Goal: Information Seeking & Learning: Learn about a topic

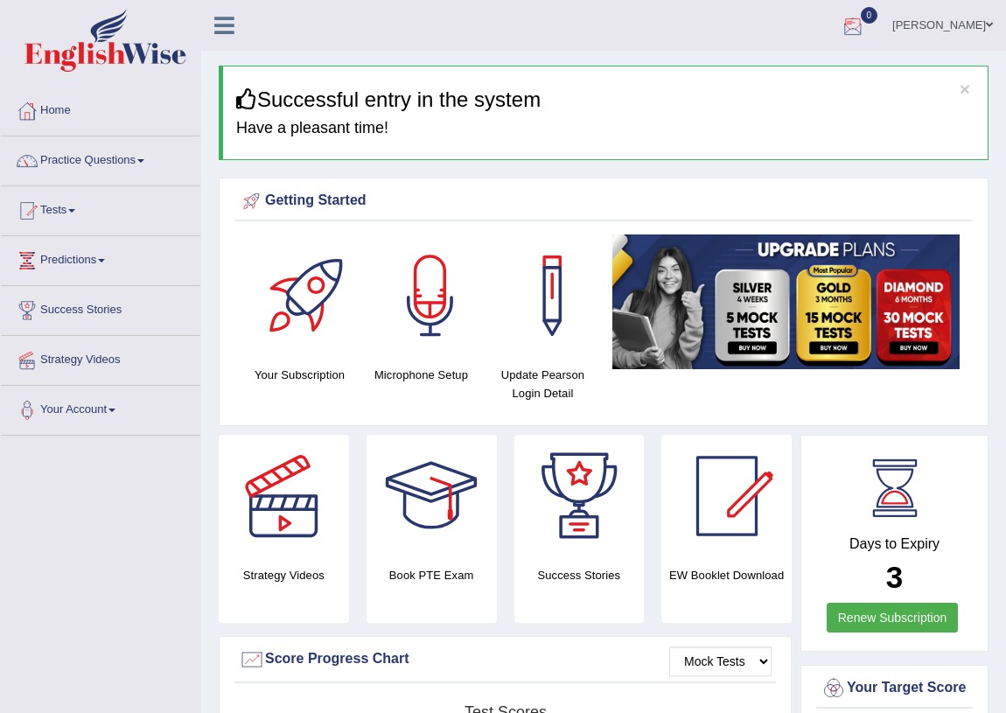
click at [940, 23] on link "Riza Alcantara" at bounding box center [942, 23] width 127 height 46
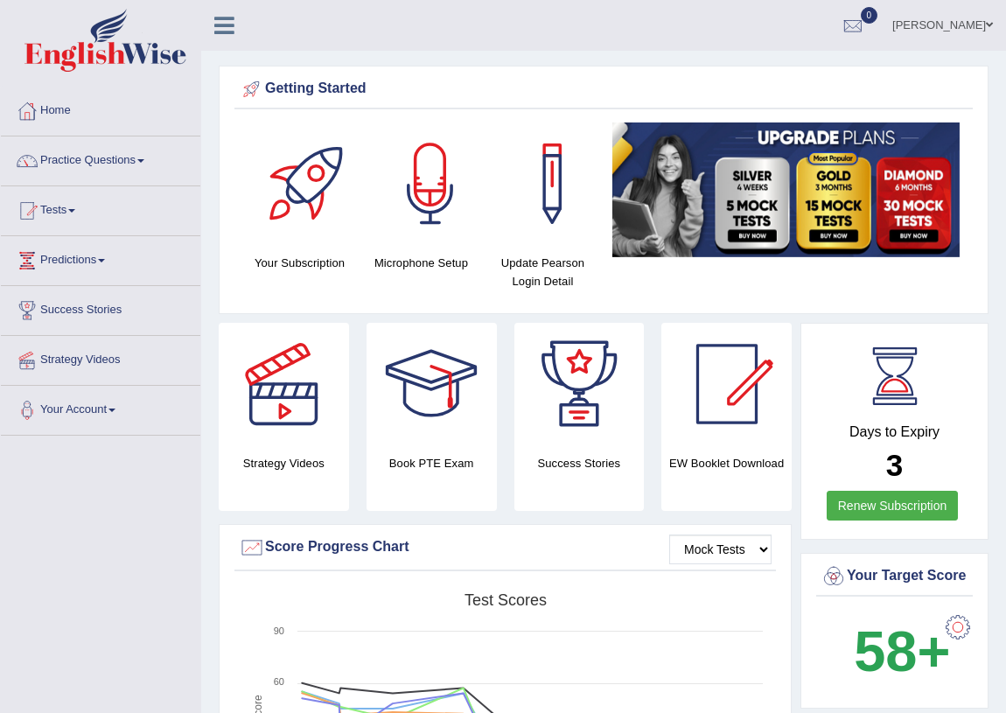
click at [956, 25] on link "[PERSON_NAME]" at bounding box center [942, 23] width 127 height 46
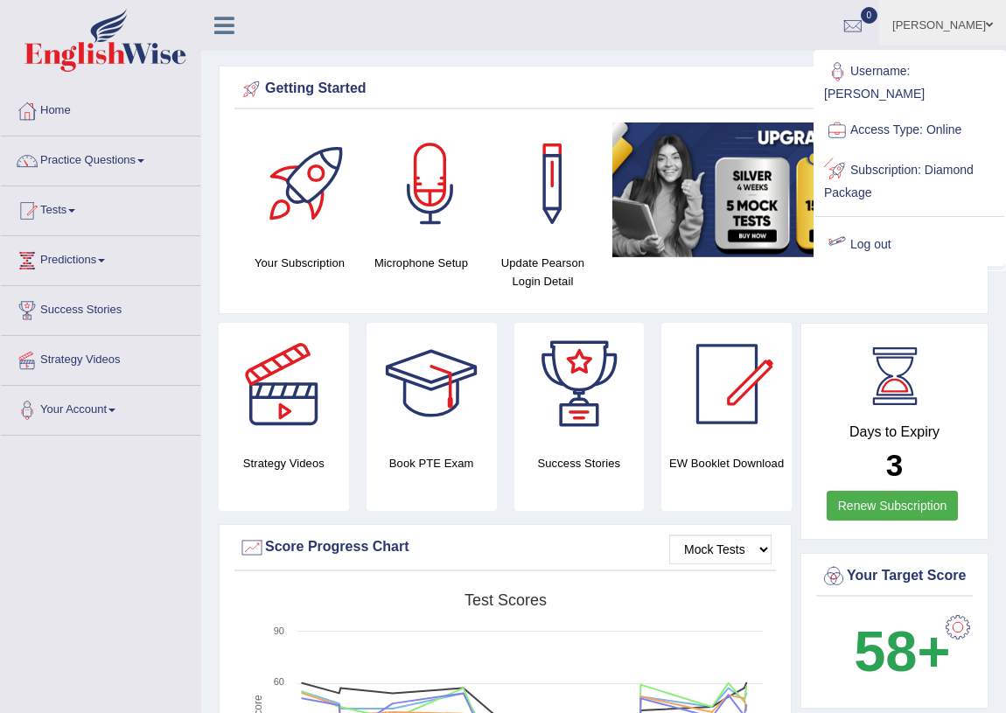
click at [854, 225] on link "Log out" at bounding box center [910, 245] width 189 height 40
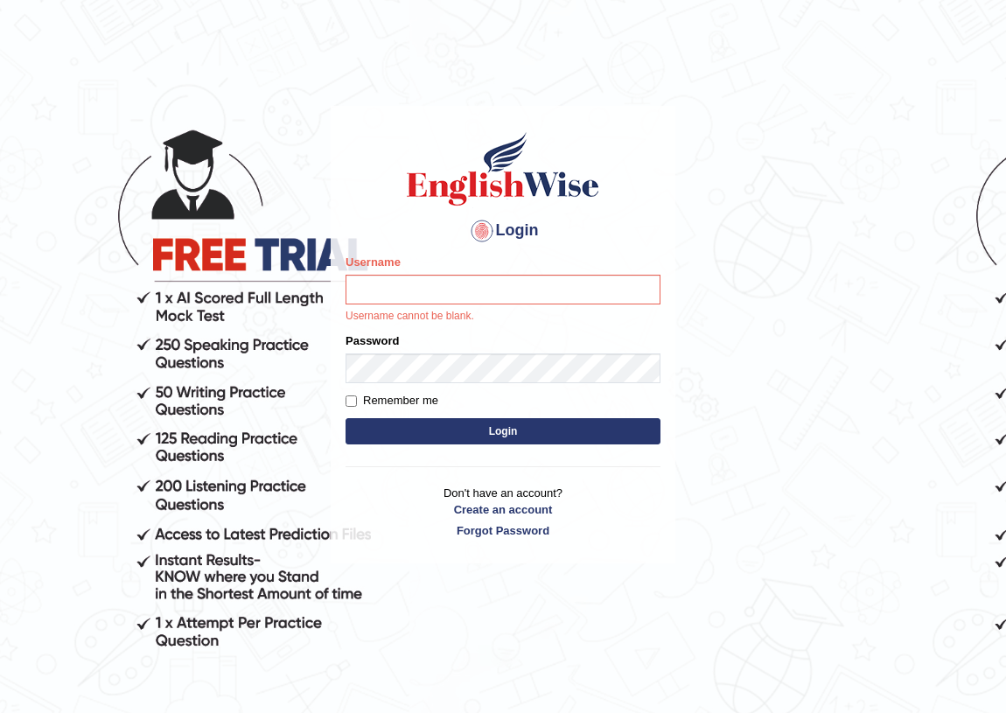
click at [18, 217] on body "Login Please fix the following errors: Username Username cannot be blank. Passw…" at bounding box center [503, 407] width 1006 height 713
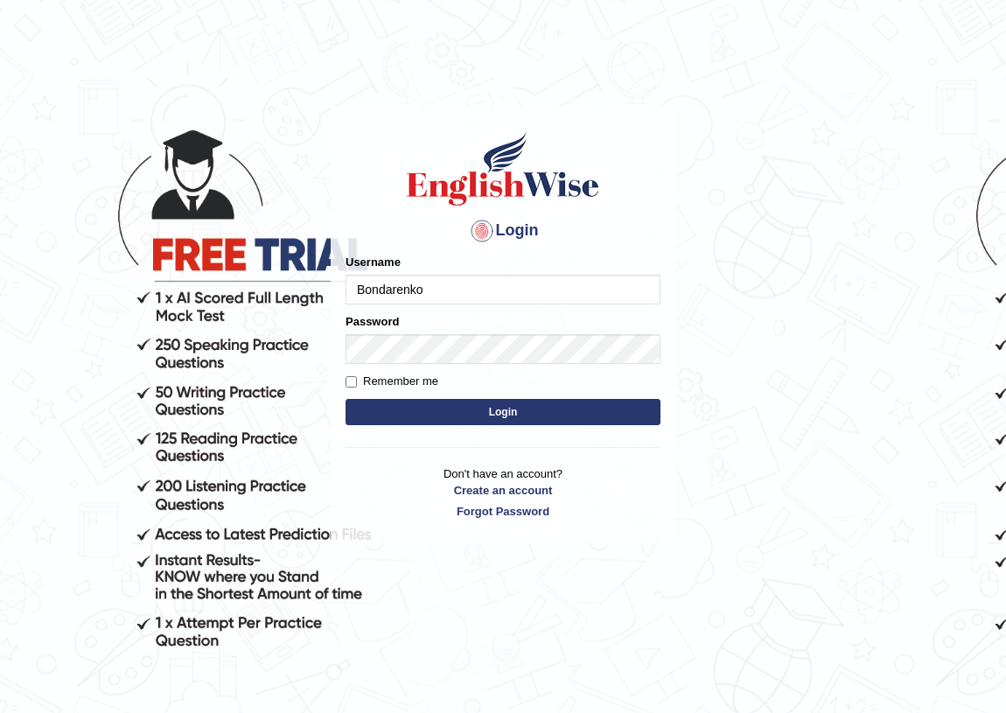
type input "Bondarenko"
click at [444, 364] on form "Please fix the following errors: Username Bondarenko Password Remember me Login" at bounding box center [503, 342] width 315 height 176
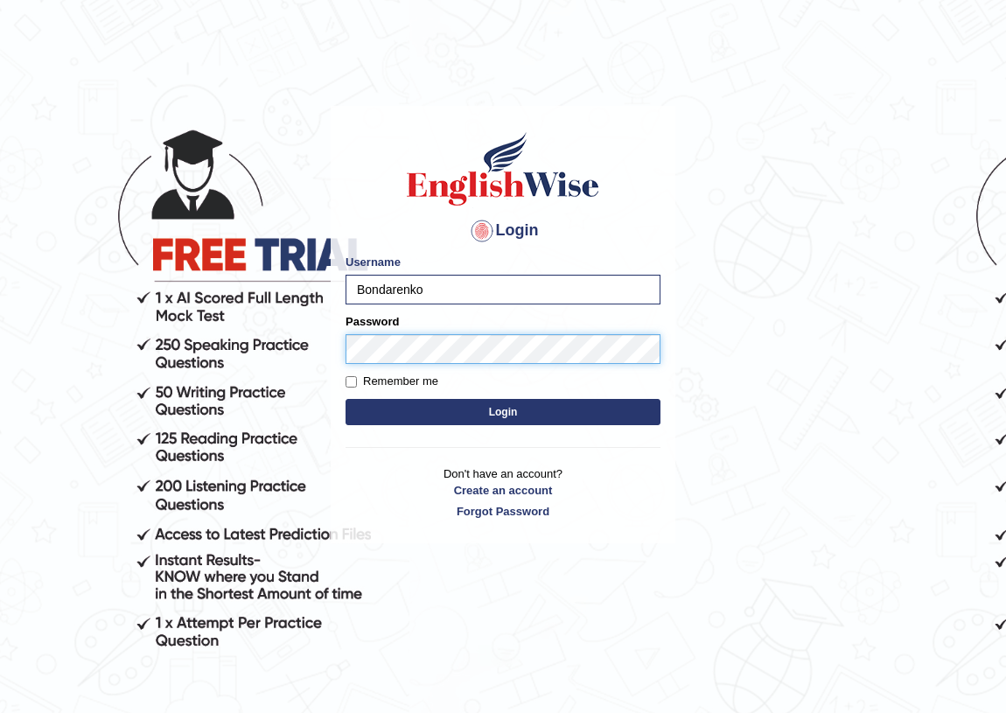
click at [346, 399] on button "Login" at bounding box center [503, 412] width 315 height 26
click at [480, 400] on button "Login" at bounding box center [503, 412] width 315 height 26
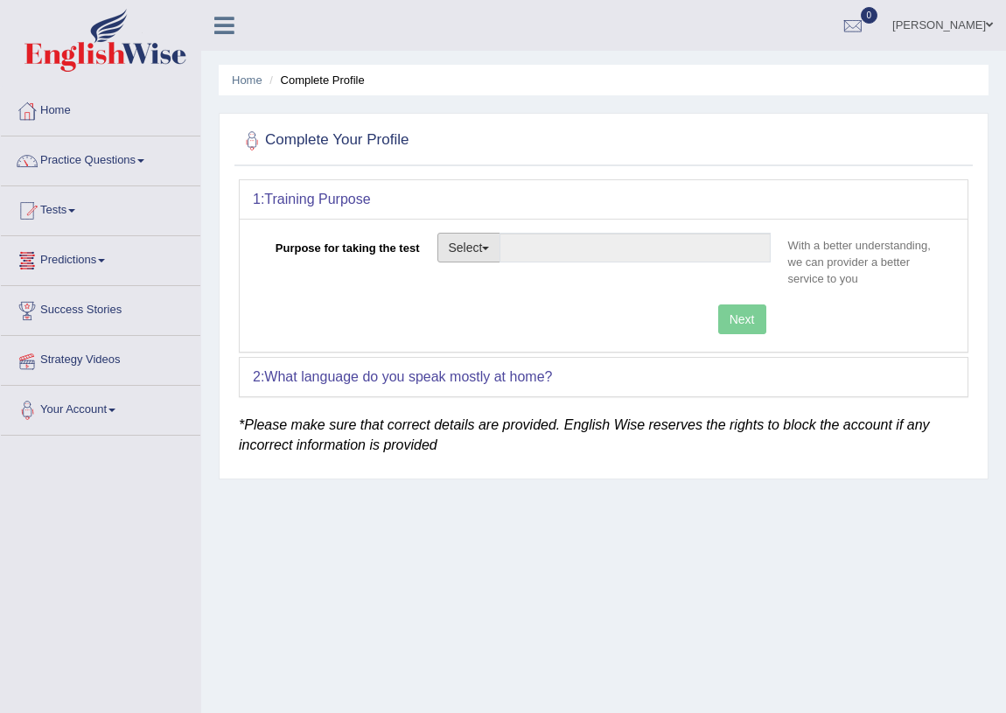
click at [468, 245] on button "Select" at bounding box center [470, 248] width 64 height 30
click at [480, 315] on link "Permanent Residency" at bounding box center [516, 308] width 156 height 23
type input "Permanent Residency"
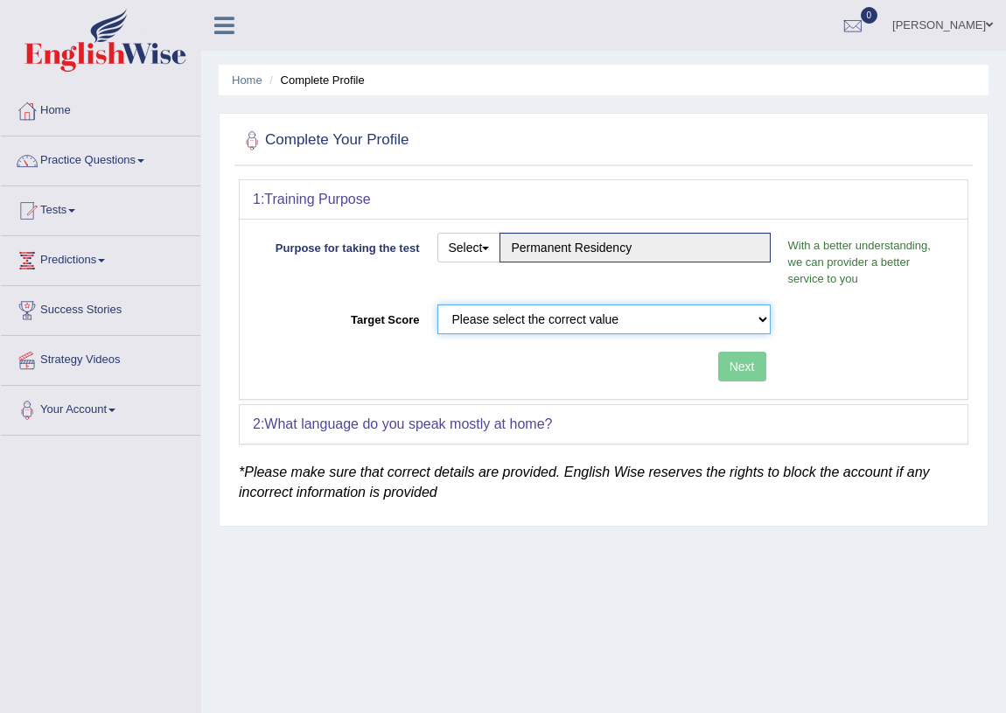
click at [713, 305] on select "Please select the correct value 50 (6 bands) 58 (6.5 bands) 65 (7 bands) 79 (8 …" at bounding box center [604, 320] width 333 height 30
select select "58"
click at [438, 305] on select "Please select the correct value 50 (6 bands) 58 (6.5 bands) 65 (7 bands) 79 (8 …" at bounding box center [604, 320] width 333 height 30
click at [751, 362] on button "Next" at bounding box center [742, 367] width 48 height 30
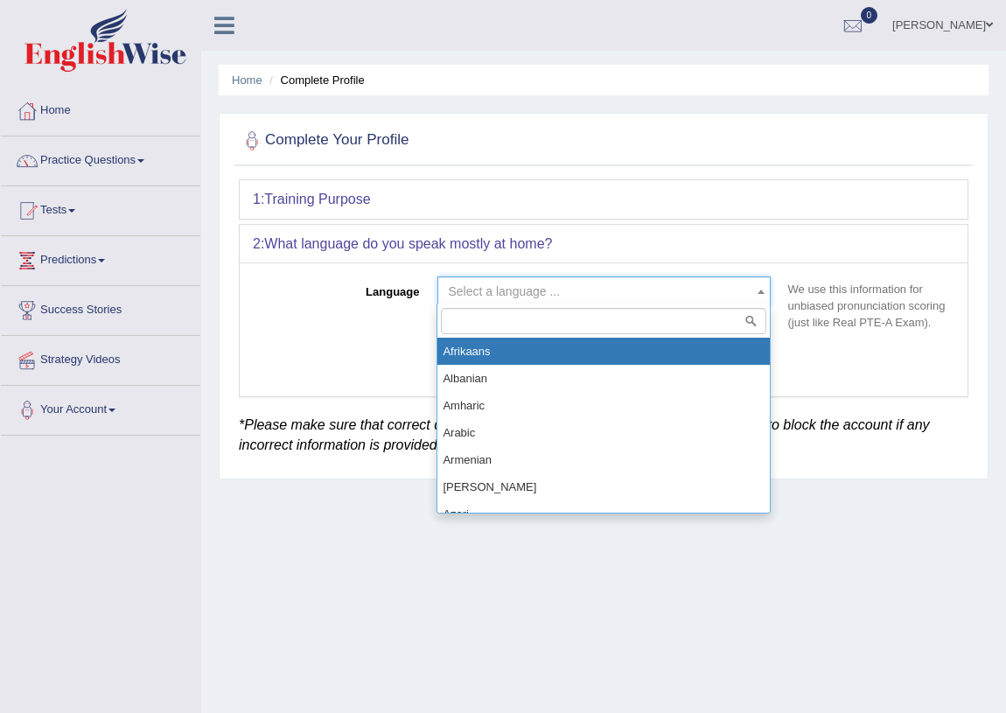
click at [715, 287] on span "Select a language ..." at bounding box center [599, 292] width 300 height 18
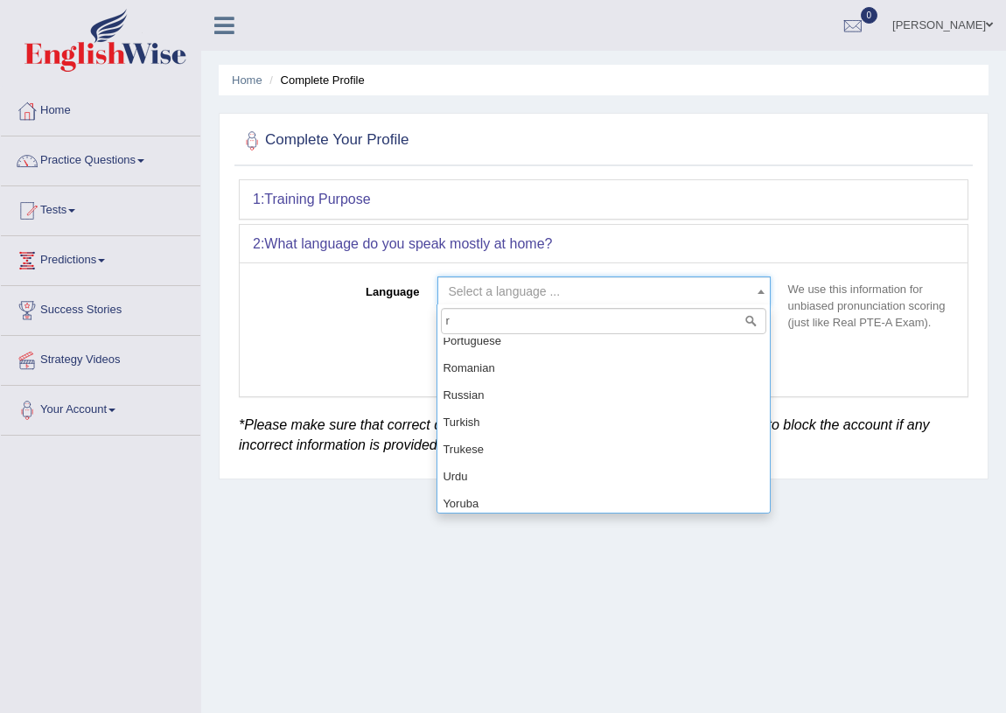
scroll to position [532, 0]
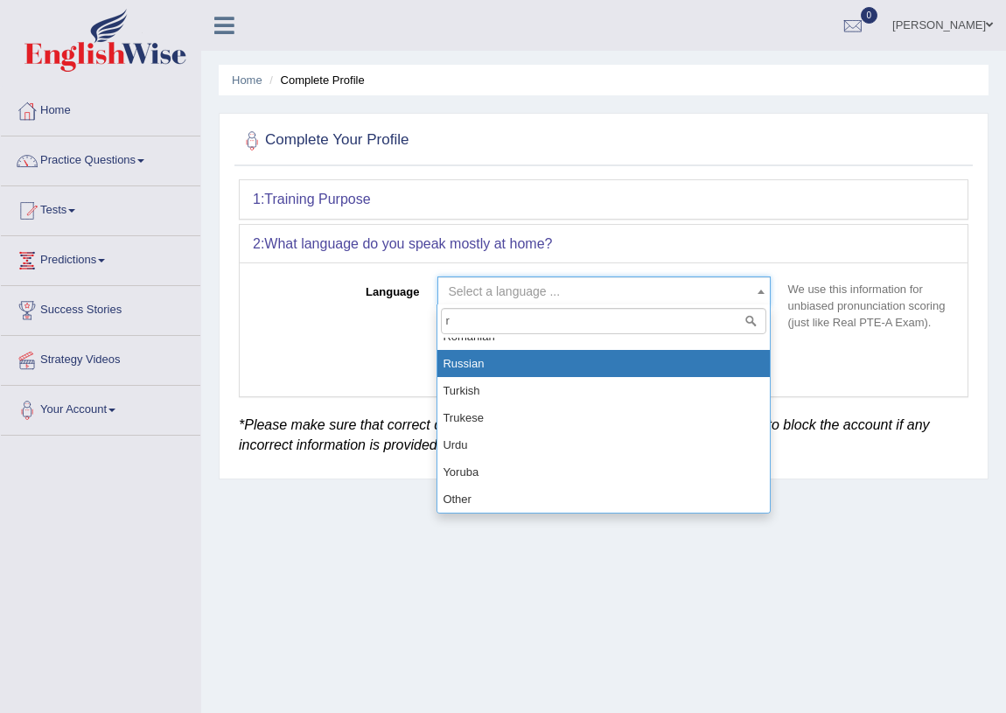
type input "r"
select select "Russian"
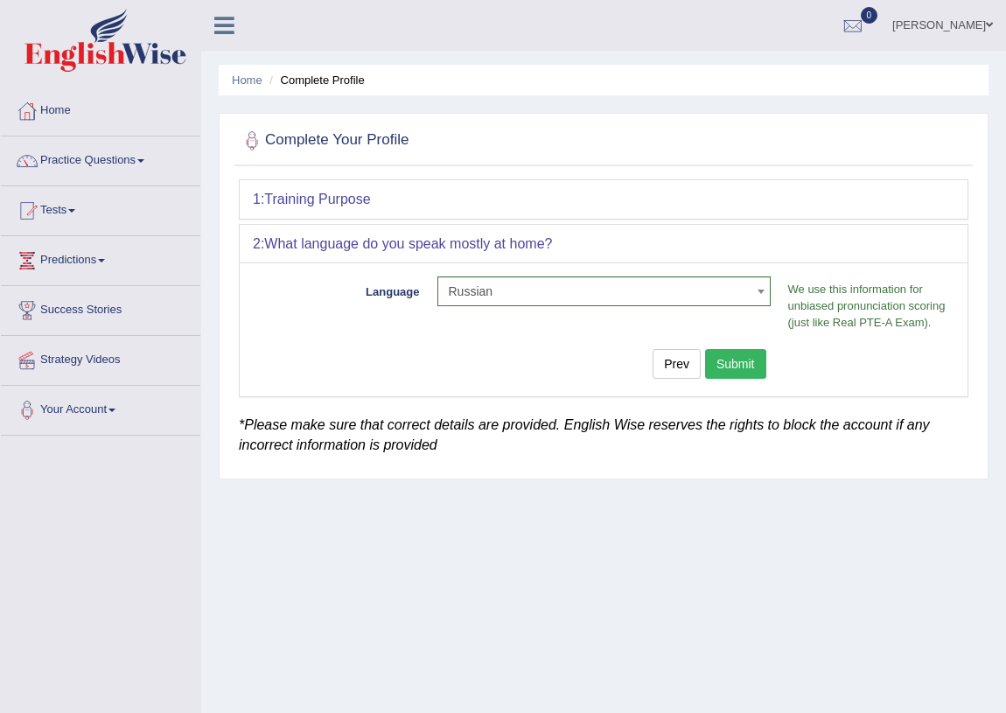
click at [741, 364] on button "Submit" at bounding box center [735, 364] width 61 height 30
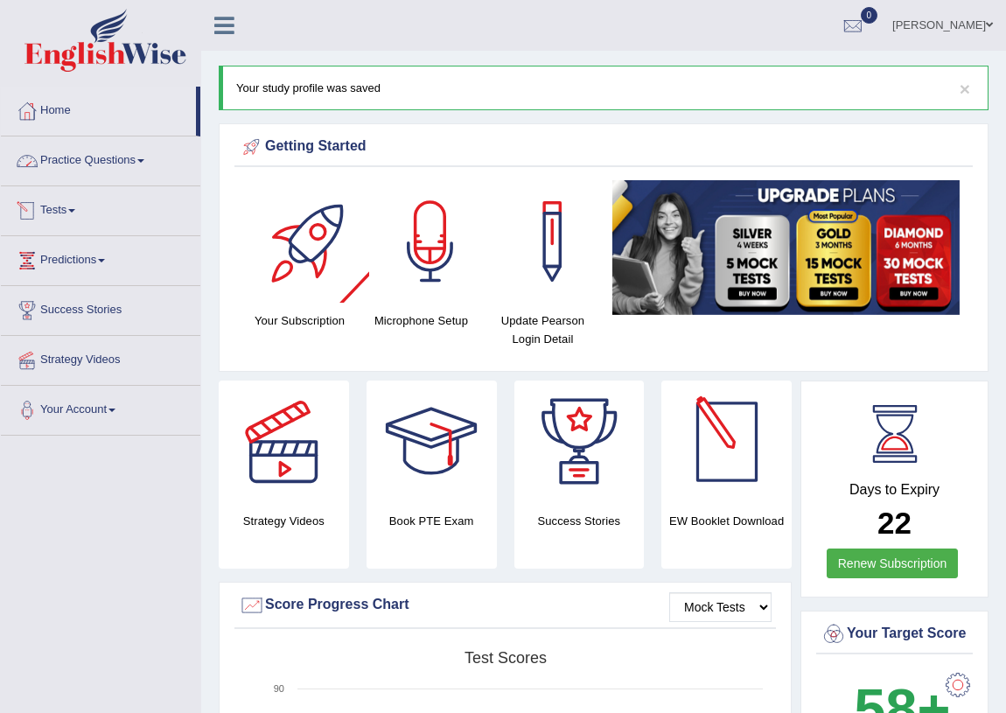
click at [141, 158] on link "Practice Questions" at bounding box center [101, 159] width 200 height 44
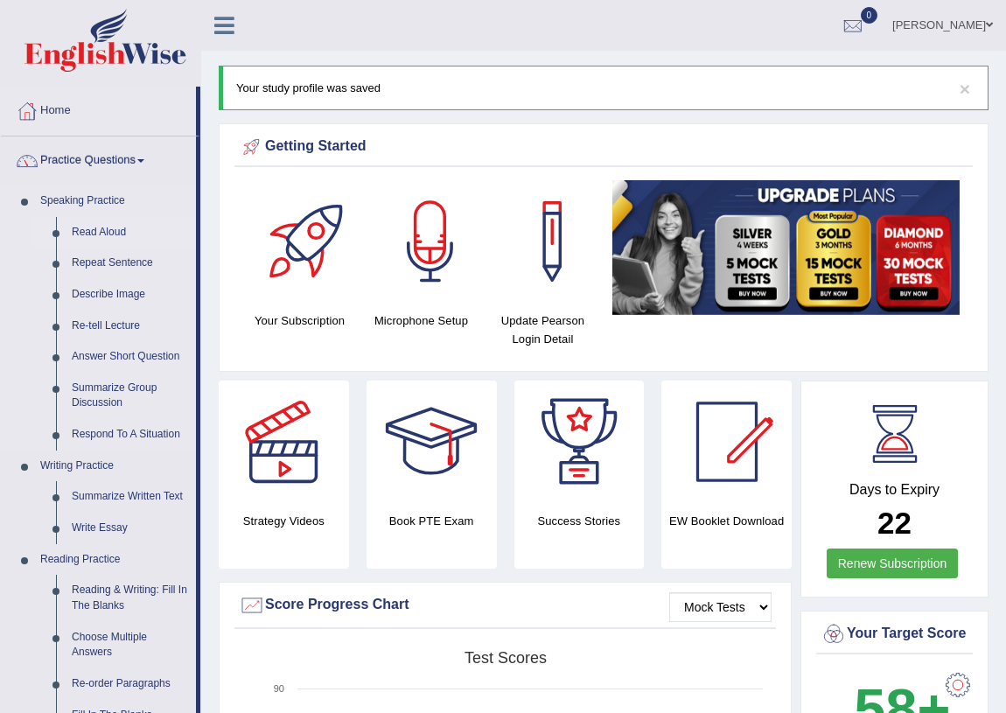
click at [116, 228] on link "Read Aloud" at bounding box center [130, 233] width 132 height 32
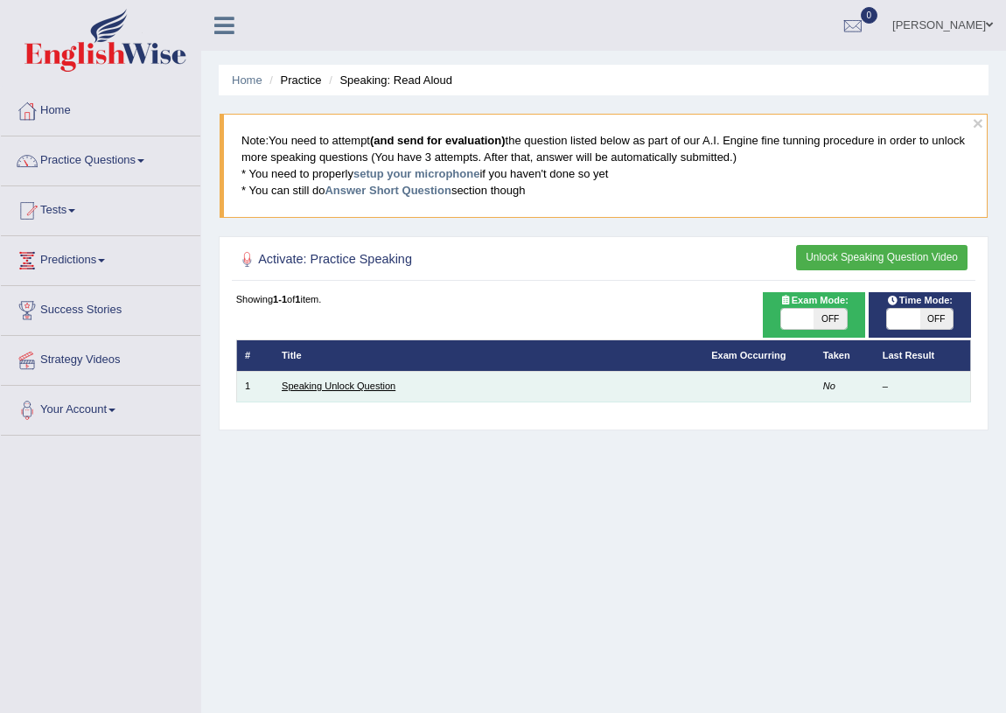
click at [366, 385] on link "Speaking Unlock Question" at bounding box center [339, 386] width 114 height 11
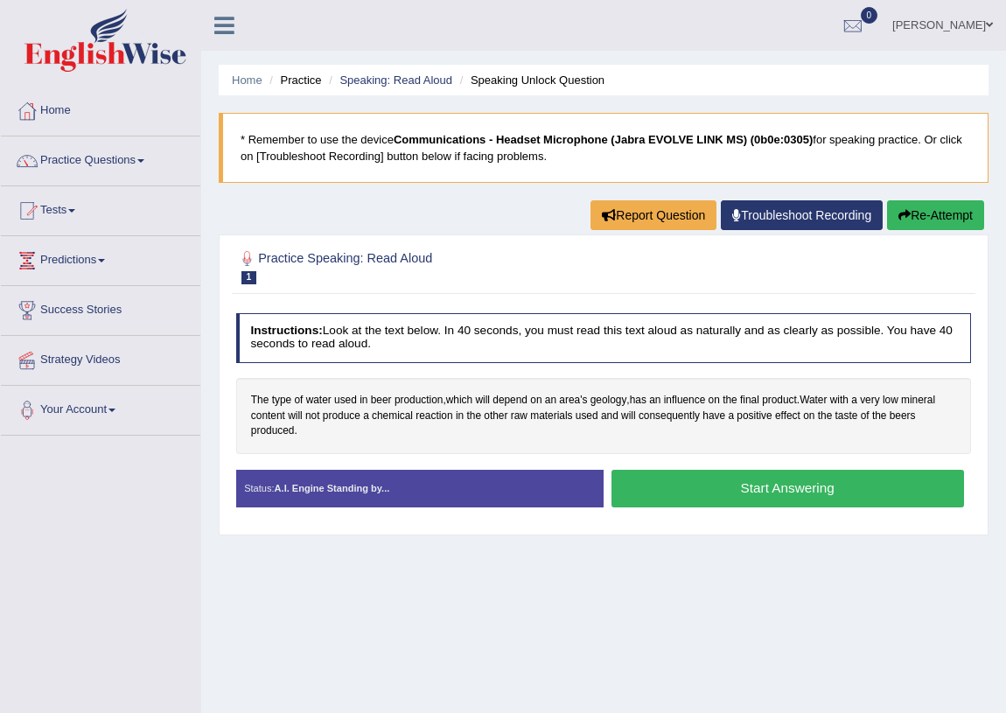
click at [772, 487] on button "Start Answering" at bounding box center [788, 489] width 353 height 38
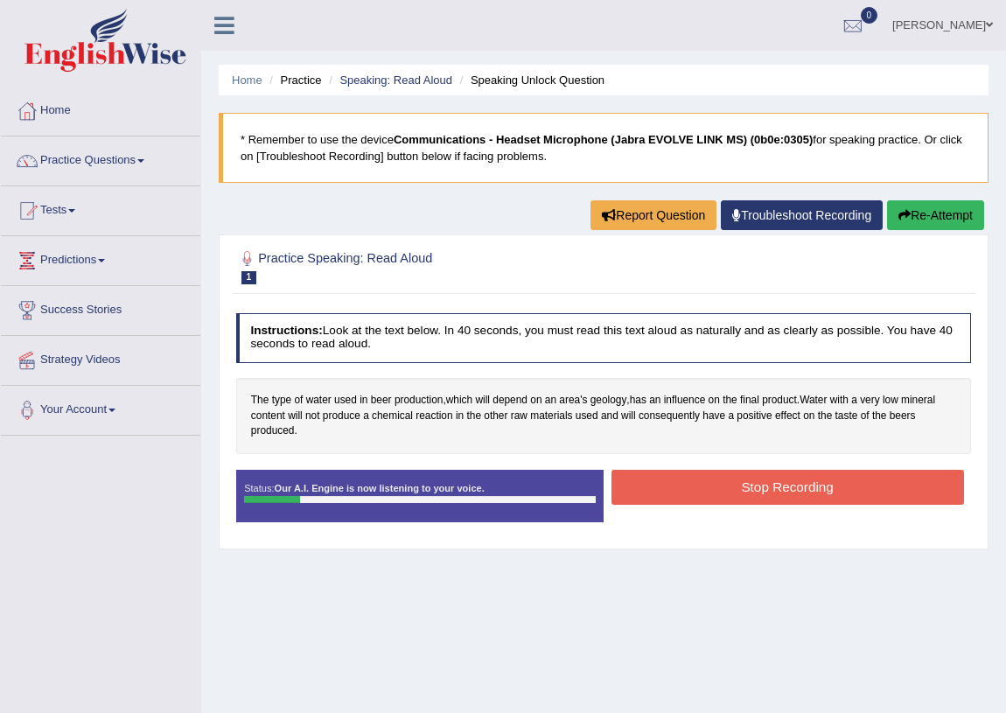
click at [864, 499] on button "Stop Recording" at bounding box center [788, 487] width 353 height 34
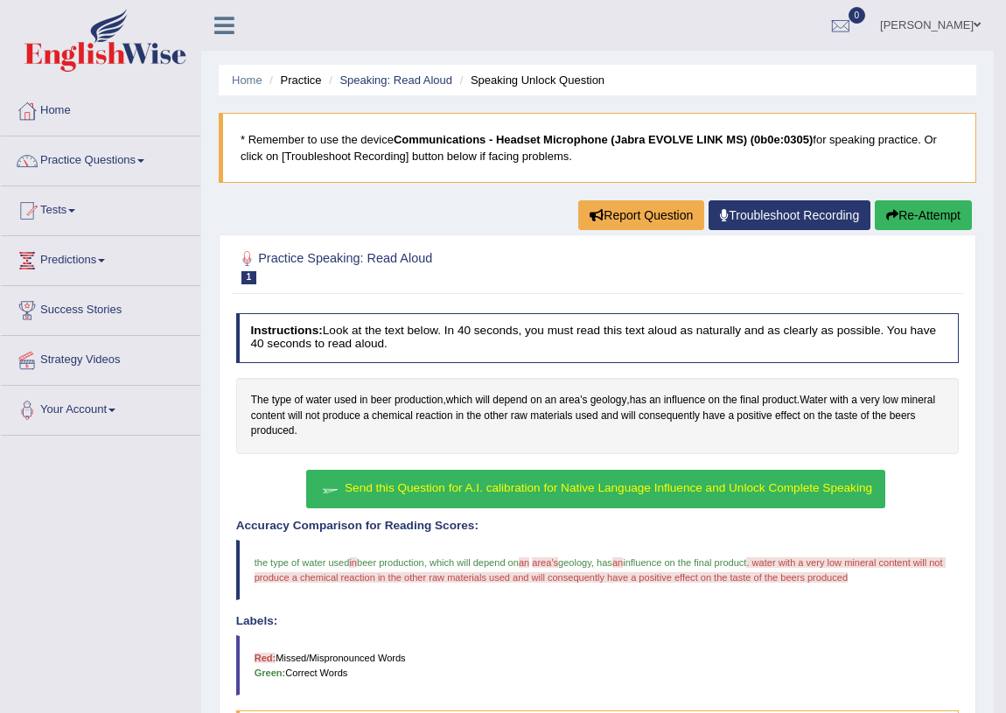
click at [589, 490] on span "Send this Question for A.I. calibration for Native Language Influence and Unloc…" at bounding box center [609, 487] width 528 height 13
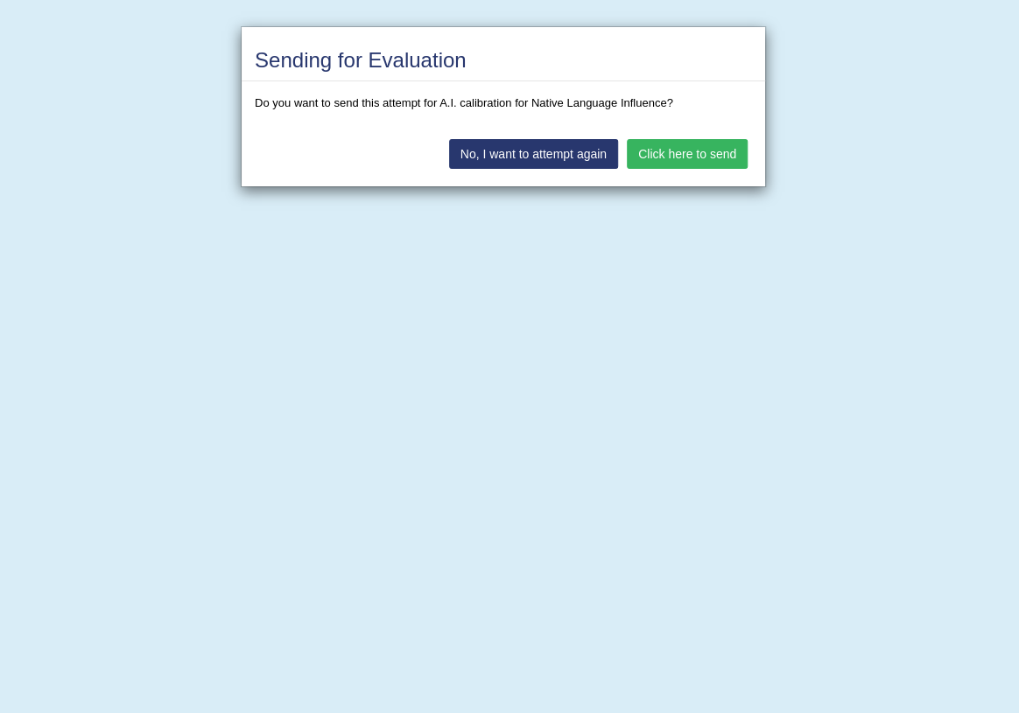
click at [710, 150] on button "Click here to send" at bounding box center [687, 154] width 121 height 30
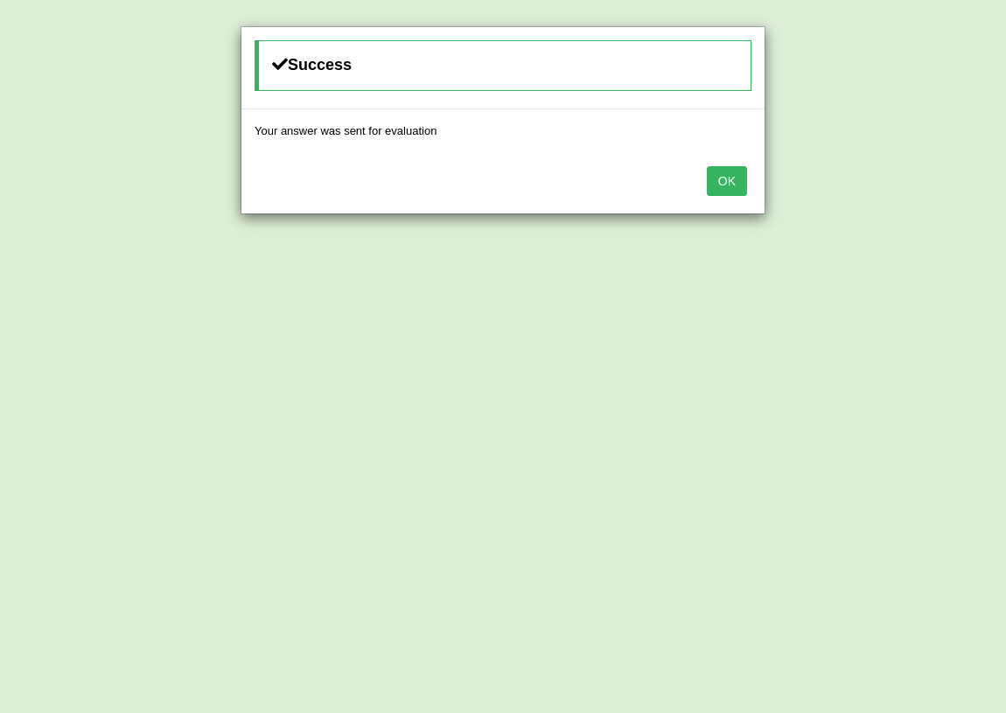
click at [729, 174] on button "OK" at bounding box center [727, 181] width 40 height 30
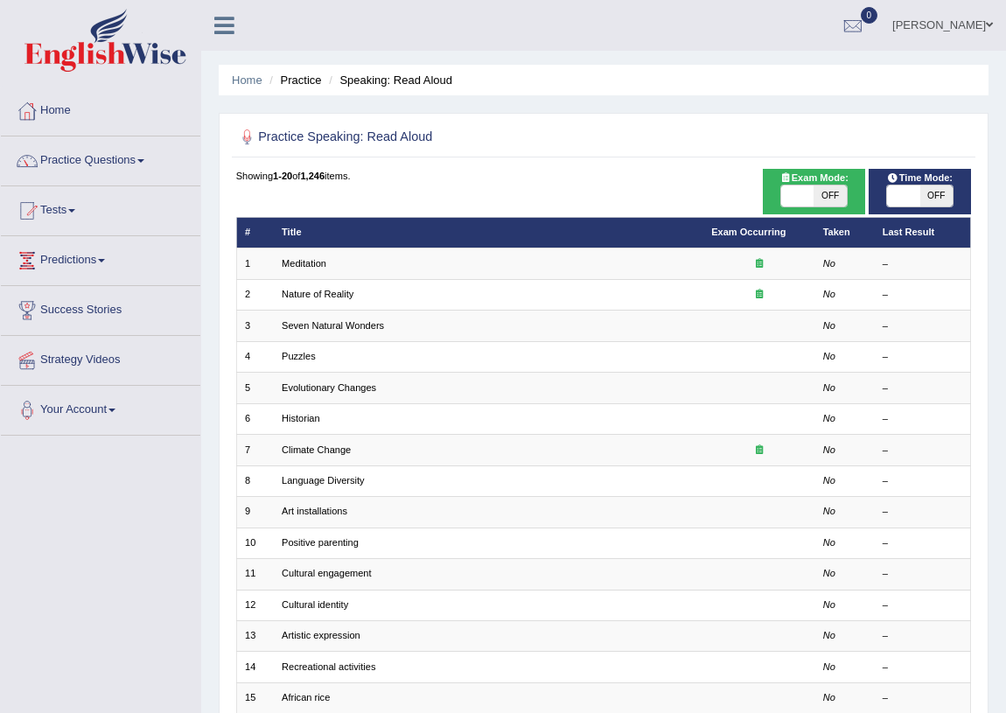
click at [61, 110] on link "Home" at bounding box center [101, 109] width 200 height 44
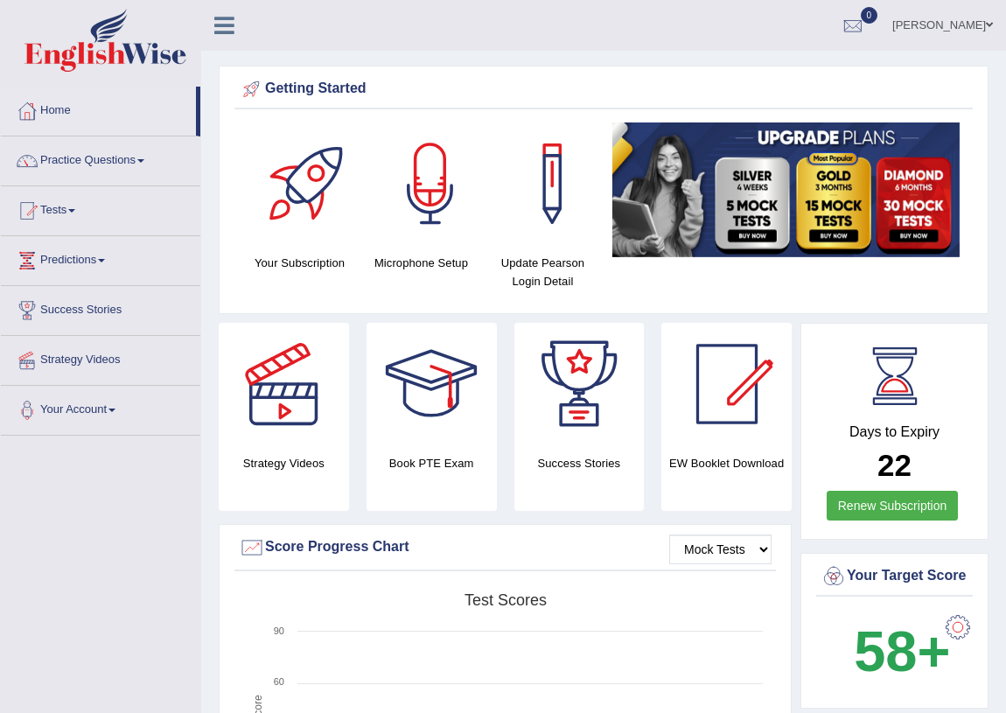
click at [100, 161] on link "Practice Questions" at bounding box center [101, 159] width 200 height 44
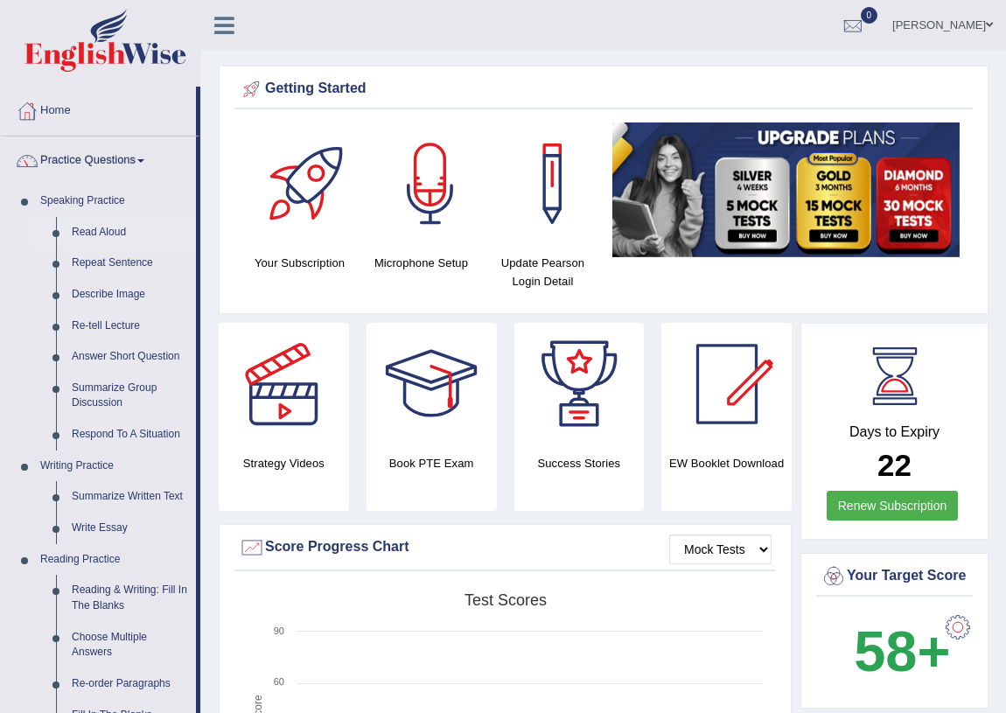
click at [114, 230] on link "Read Aloud" at bounding box center [130, 233] width 132 height 32
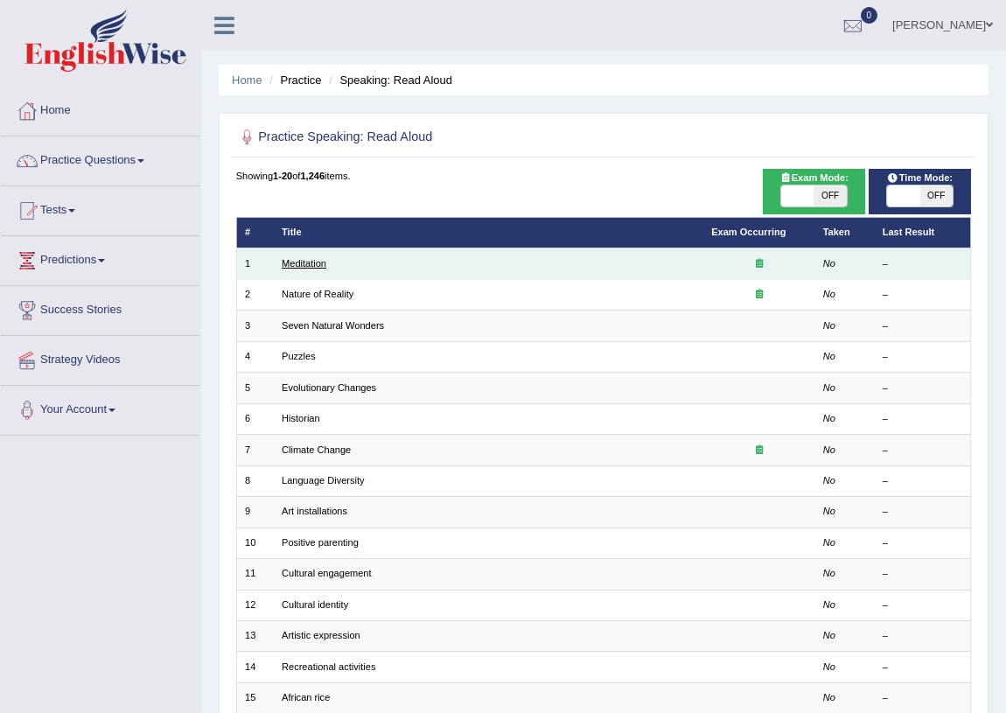
click at [302, 259] on link "Meditation" at bounding box center [304, 263] width 45 height 11
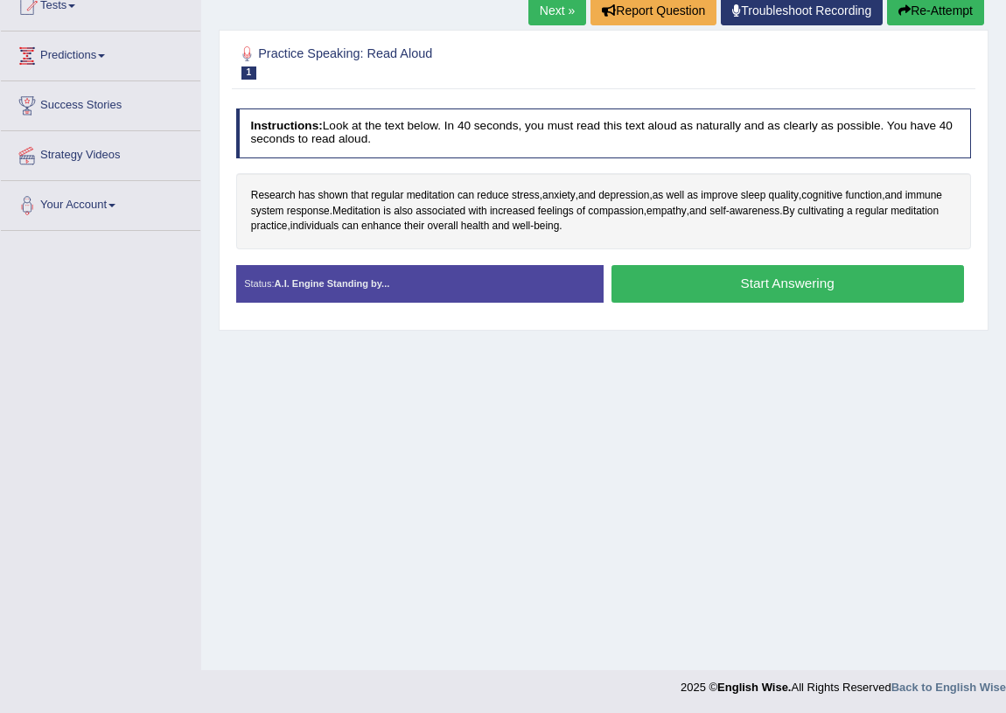
click at [665, 285] on button "Start Answering" at bounding box center [788, 284] width 353 height 38
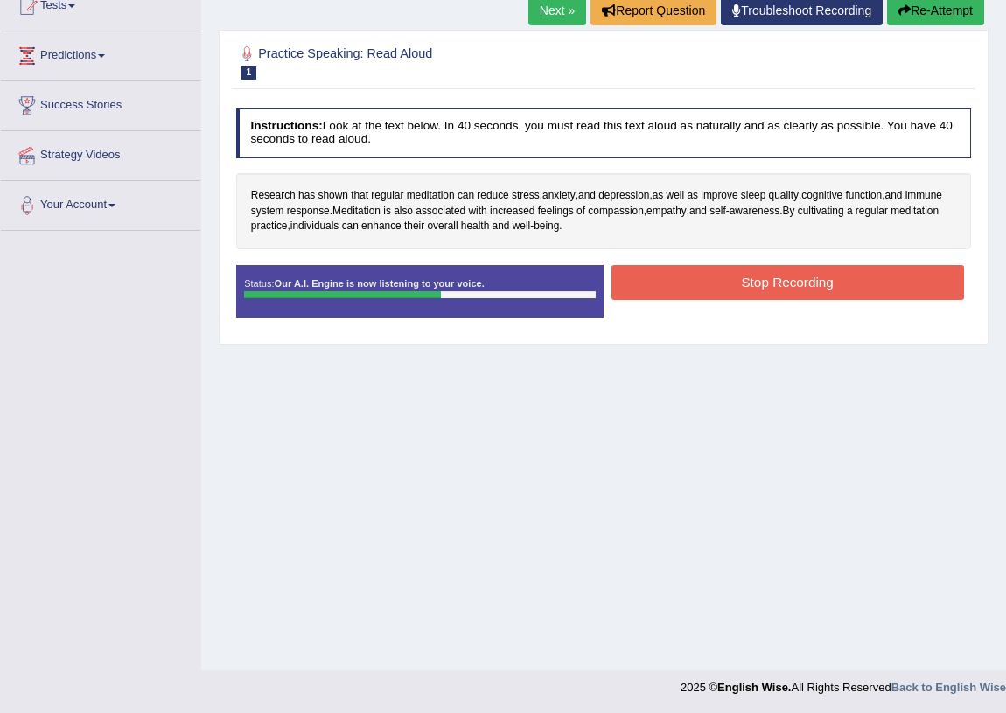
click at [660, 287] on button "Stop Recording" at bounding box center [788, 282] width 353 height 34
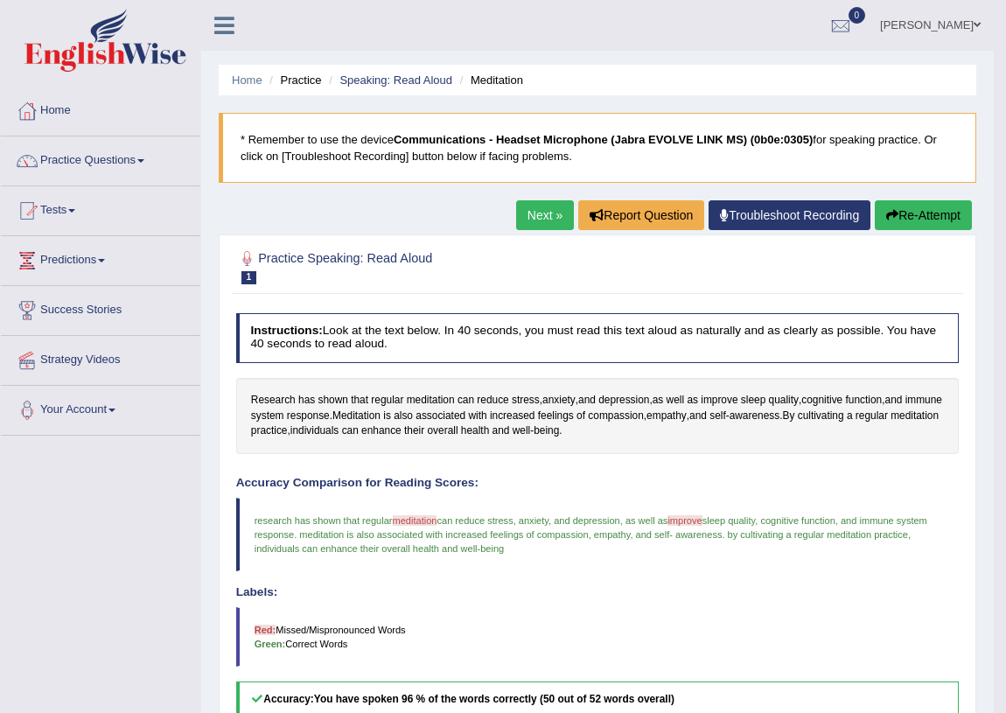
click at [538, 218] on link "Next »" at bounding box center [545, 215] width 58 height 30
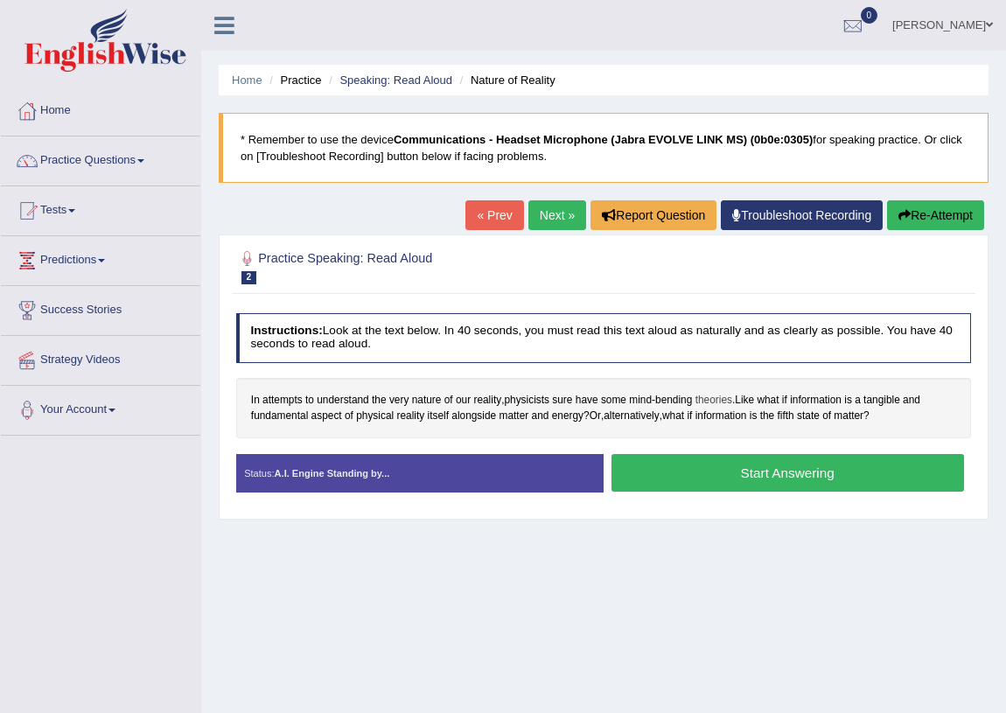
click at [719, 402] on span "theories" at bounding box center [714, 401] width 37 height 16
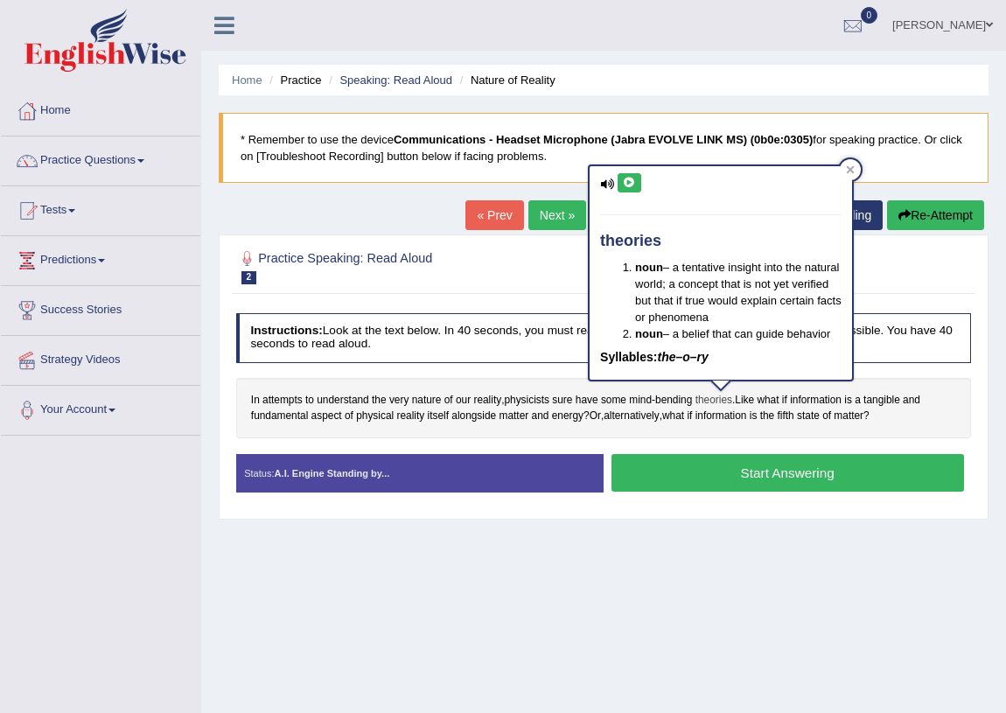
click at [719, 403] on span "theories" at bounding box center [714, 401] width 37 height 16
click at [630, 181] on icon at bounding box center [629, 183] width 13 height 11
click at [457, 417] on span "alongside" at bounding box center [474, 417] width 45 height 16
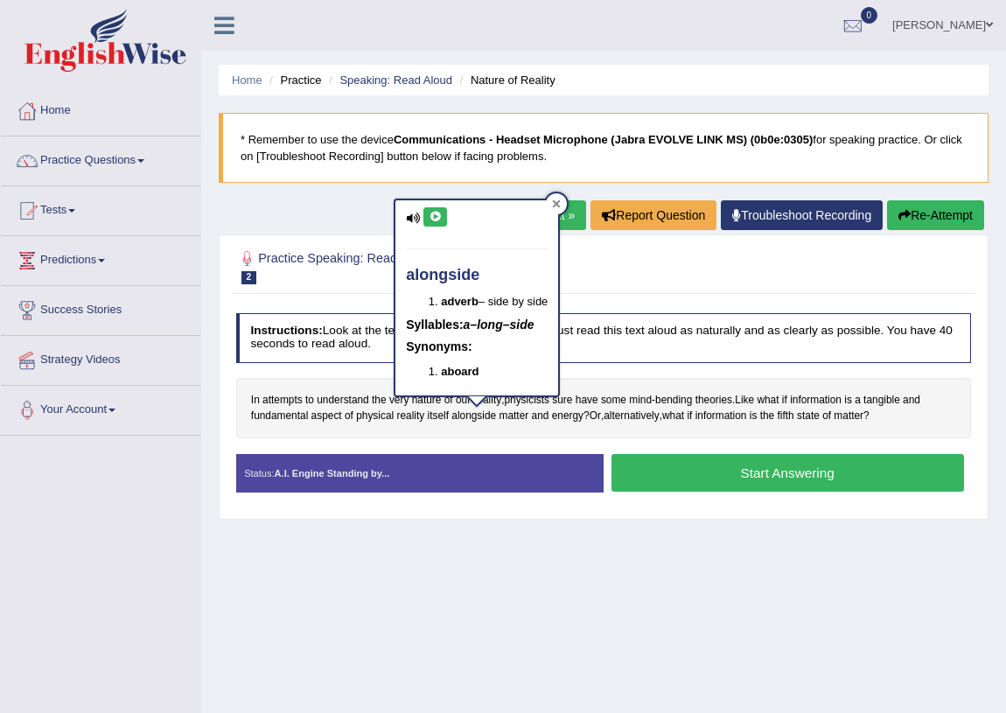
click at [562, 196] on div at bounding box center [556, 203] width 21 height 21
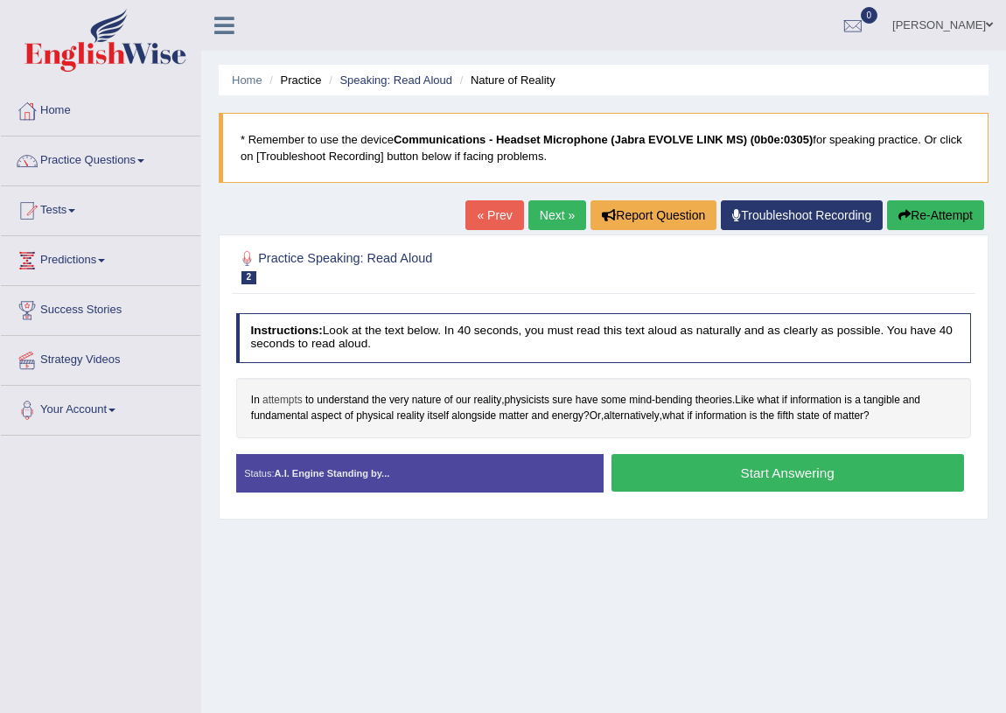
click at [275, 401] on span "attempts" at bounding box center [283, 401] width 40 height 16
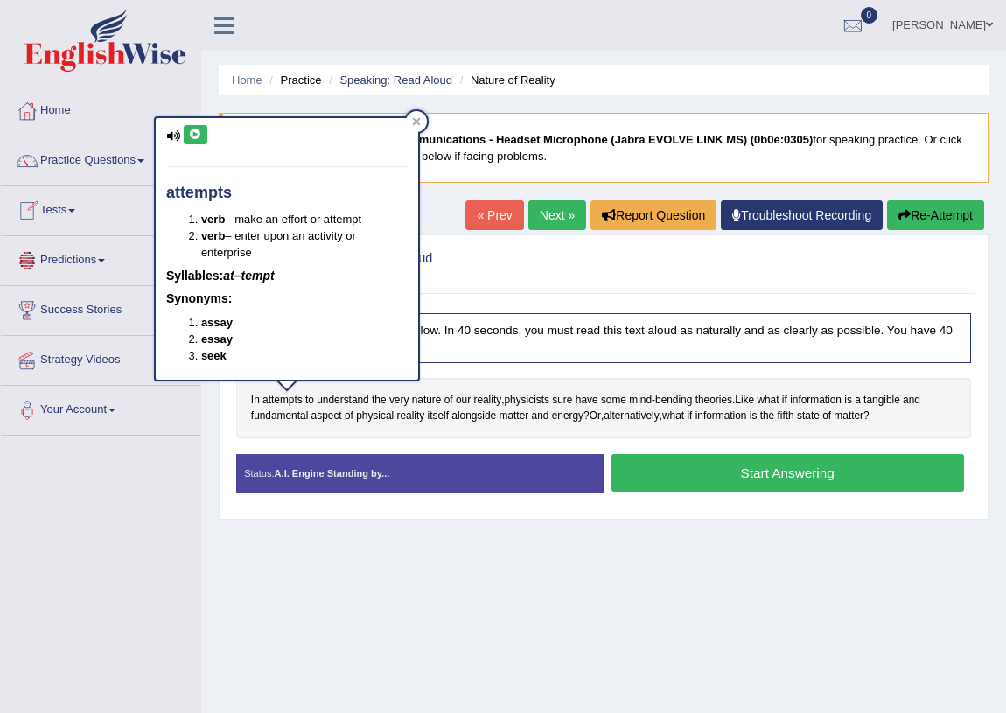
click at [197, 125] on button at bounding box center [196, 134] width 24 height 19
click at [520, 396] on span "physicists" at bounding box center [527, 401] width 46 height 16
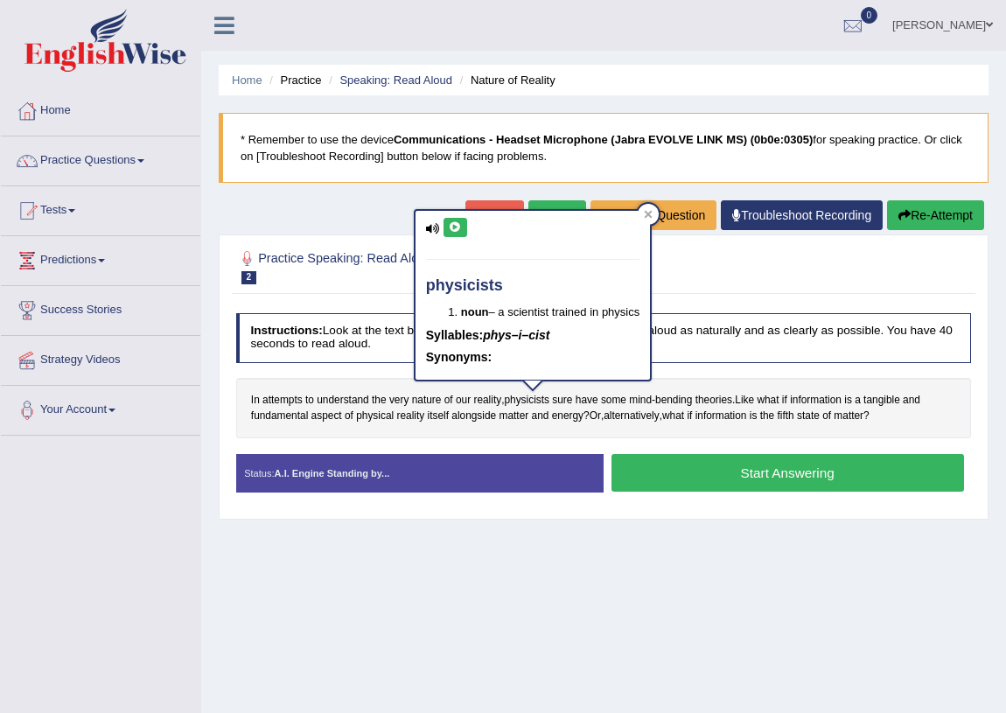
click at [453, 226] on icon at bounding box center [455, 227] width 13 height 11
click at [457, 225] on icon at bounding box center [455, 227] width 13 height 11
click at [648, 212] on icon at bounding box center [648, 214] width 9 height 9
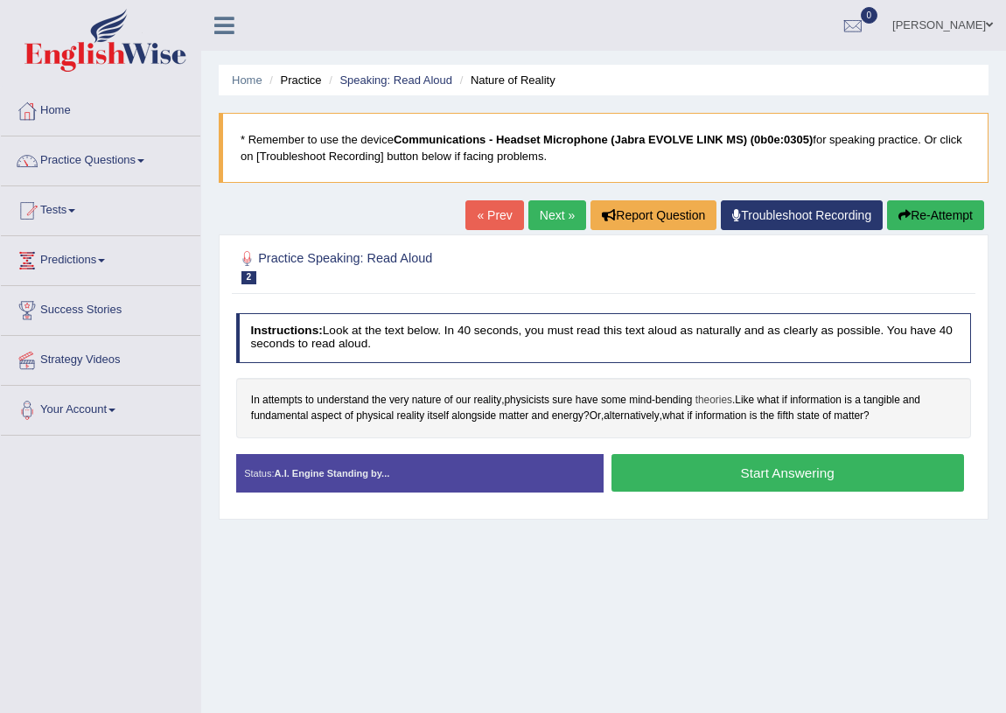
click at [726, 400] on span "theories" at bounding box center [714, 401] width 37 height 16
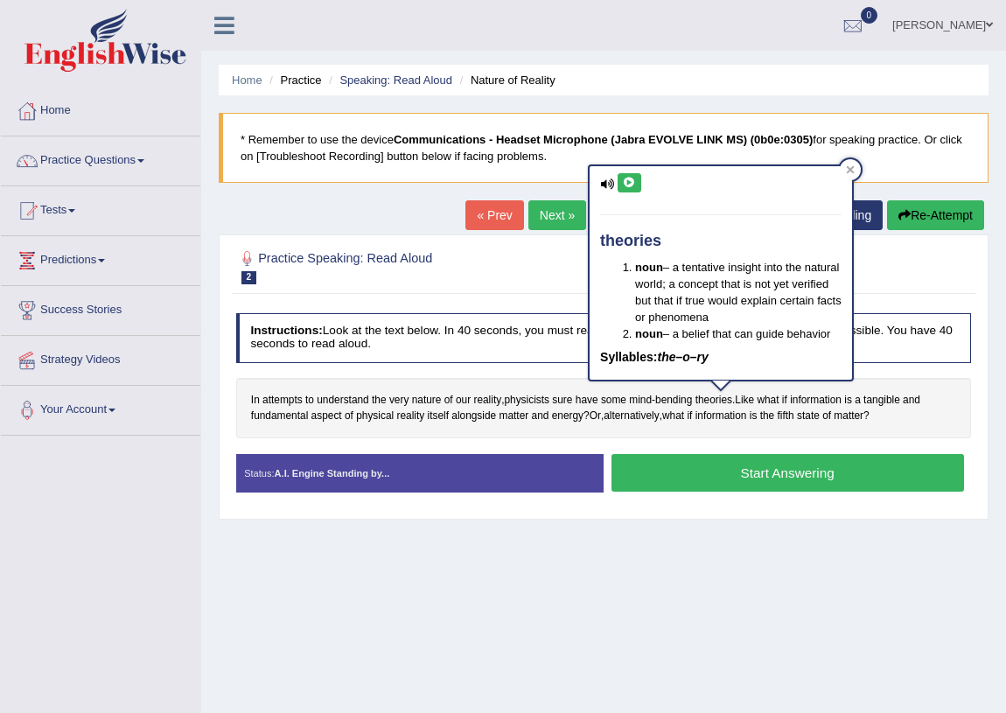
click at [634, 173] on button at bounding box center [630, 182] width 24 height 19
click at [627, 174] on button at bounding box center [630, 182] width 24 height 19
click at [546, 403] on span "physicists" at bounding box center [527, 401] width 46 height 16
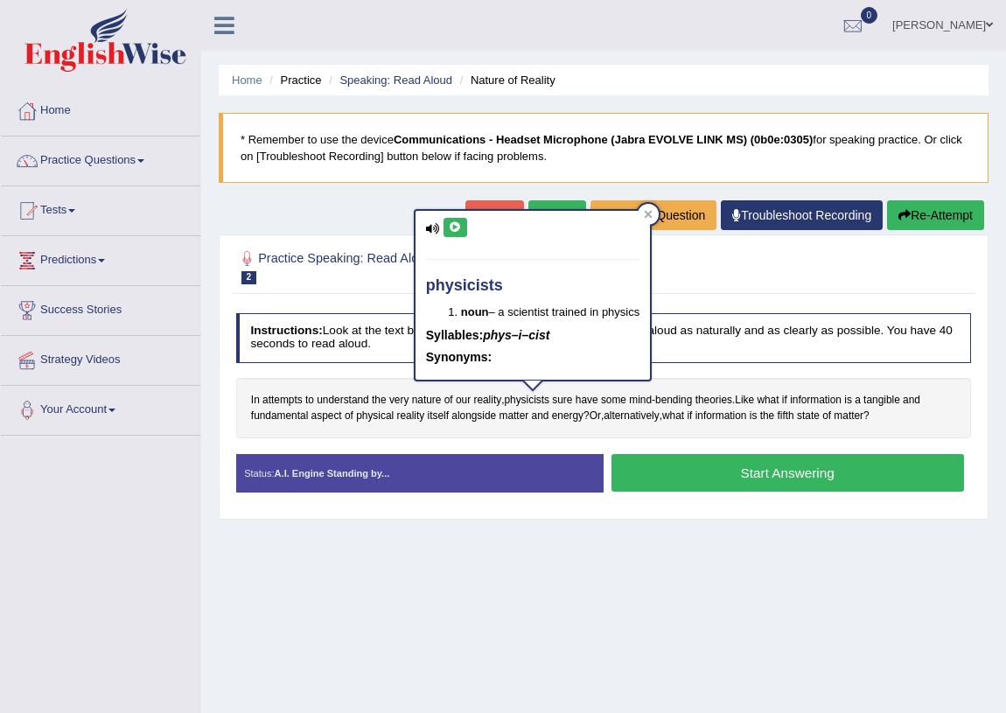
click at [453, 222] on icon at bounding box center [455, 227] width 13 height 11
click at [649, 210] on icon at bounding box center [648, 214] width 9 height 9
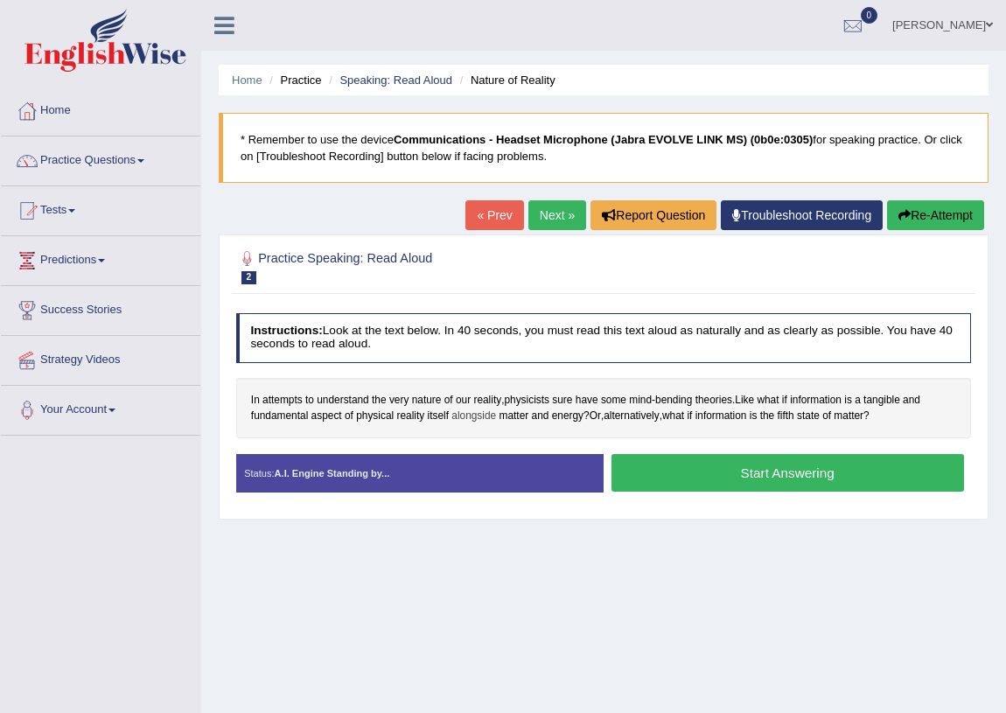
click at [482, 419] on span "alongside" at bounding box center [474, 417] width 45 height 16
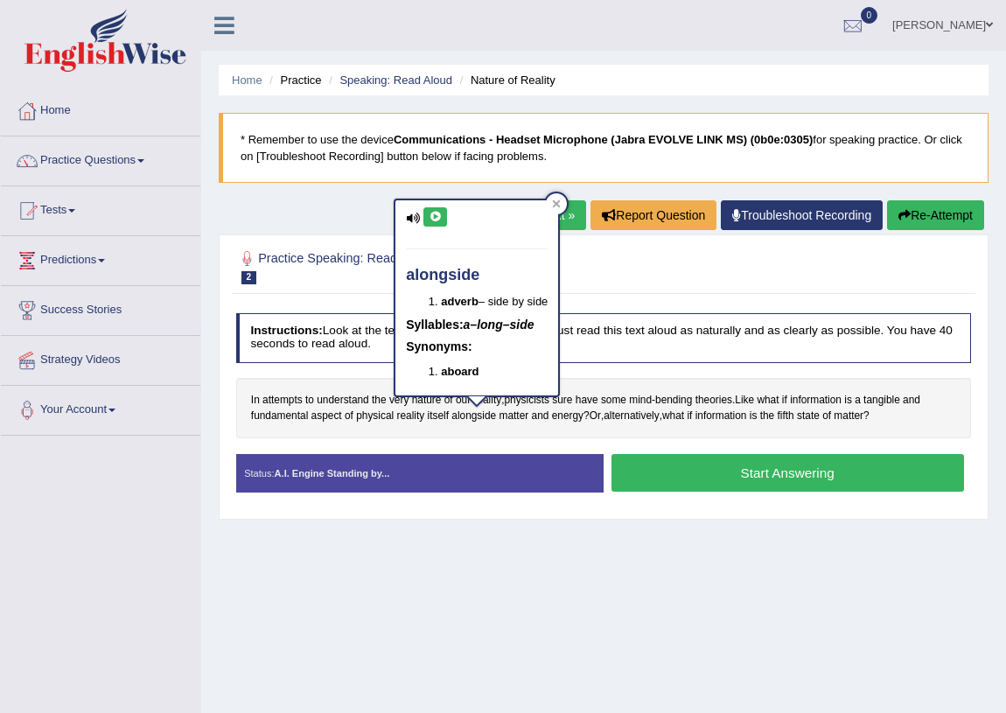
click at [436, 222] on button at bounding box center [436, 216] width 24 height 19
click at [508, 422] on span "matter" at bounding box center [515, 417] width 30 height 16
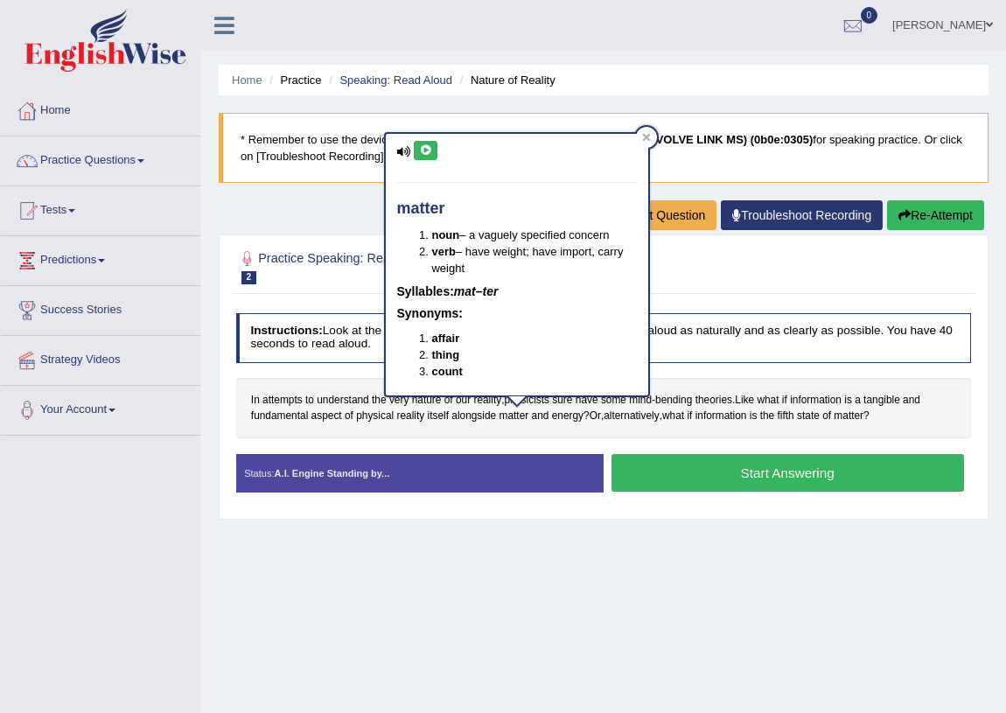
click at [586, 429] on div "In attempts to understand the very nature of our reality , physicists sure have…" at bounding box center [604, 408] width 736 height 60
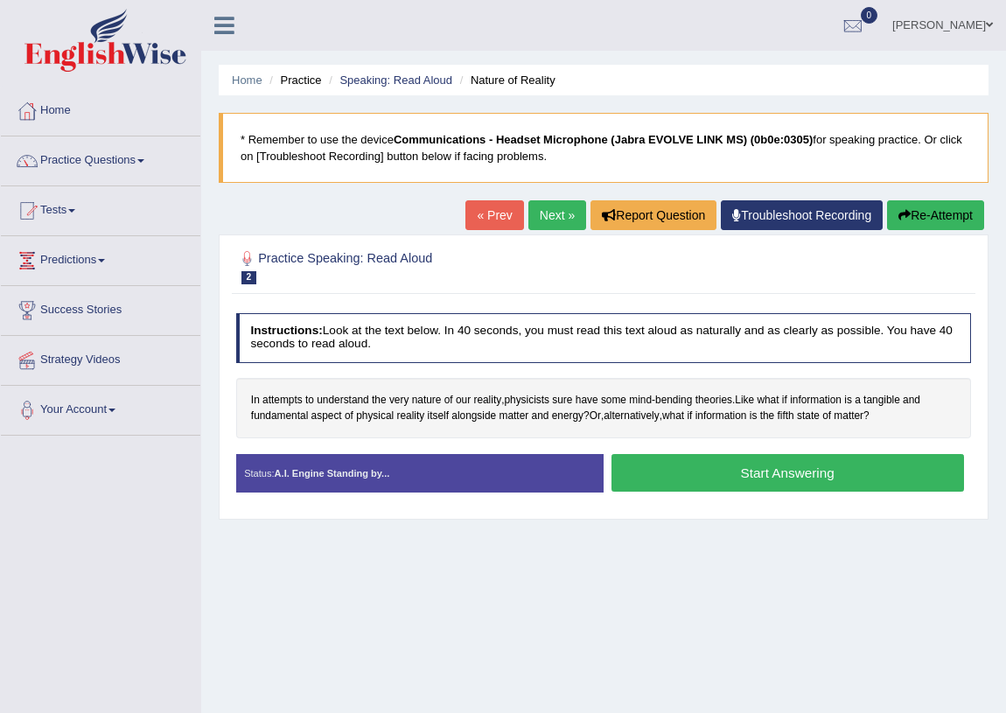
click at [765, 485] on button "Start Answering" at bounding box center [788, 473] width 353 height 38
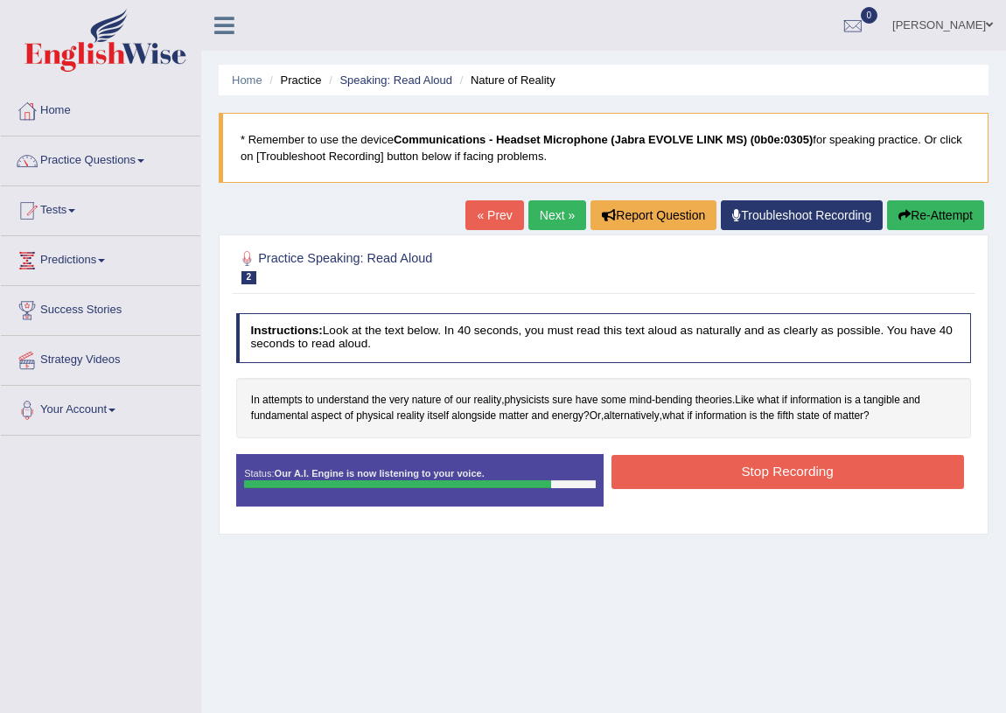
click at [760, 485] on button "Stop Recording" at bounding box center [788, 472] width 353 height 34
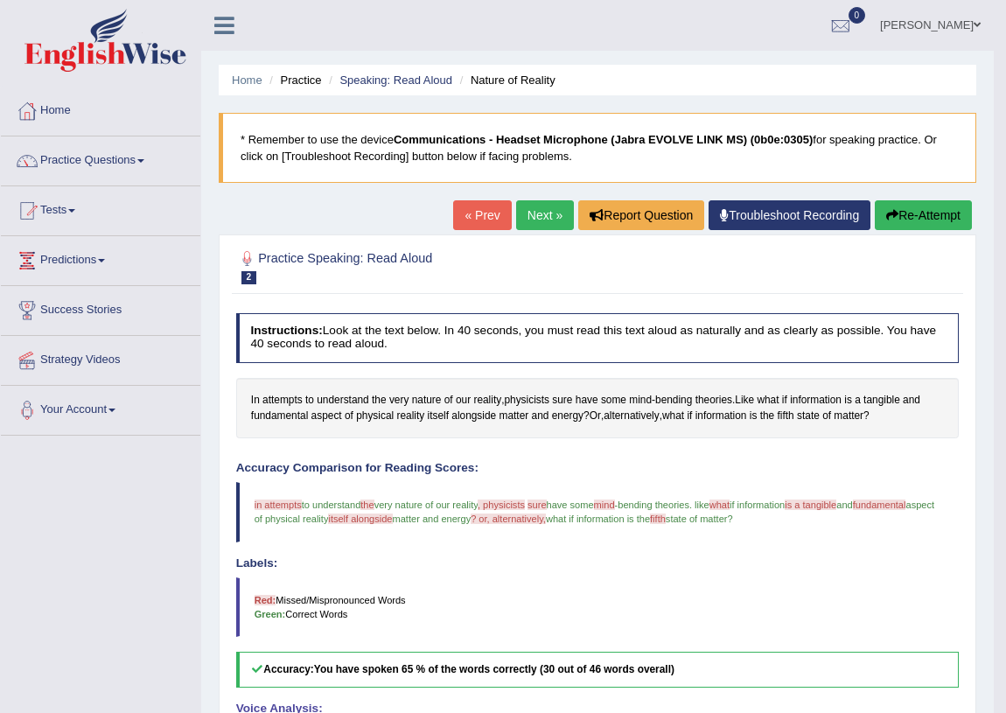
click at [284, 504] on span "in attempts" at bounding box center [278, 505] width 47 height 11
click at [298, 403] on span "attempts" at bounding box center [283, 401] width 40 height 16
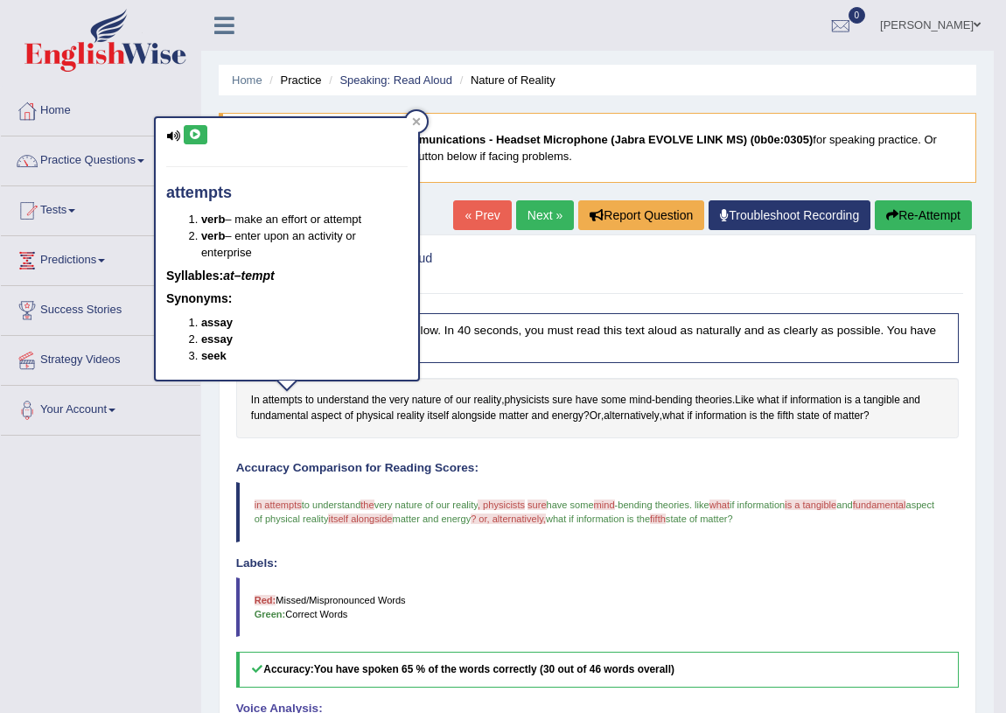
click at [193, 130] on icon at bounding box center [195, 135] width 13 height 11
click at [310, 493] on blockquote "in attempts to understand the their very nature of our reality , physicists thi…" at bounding box center [598, 512] width 724 height 60
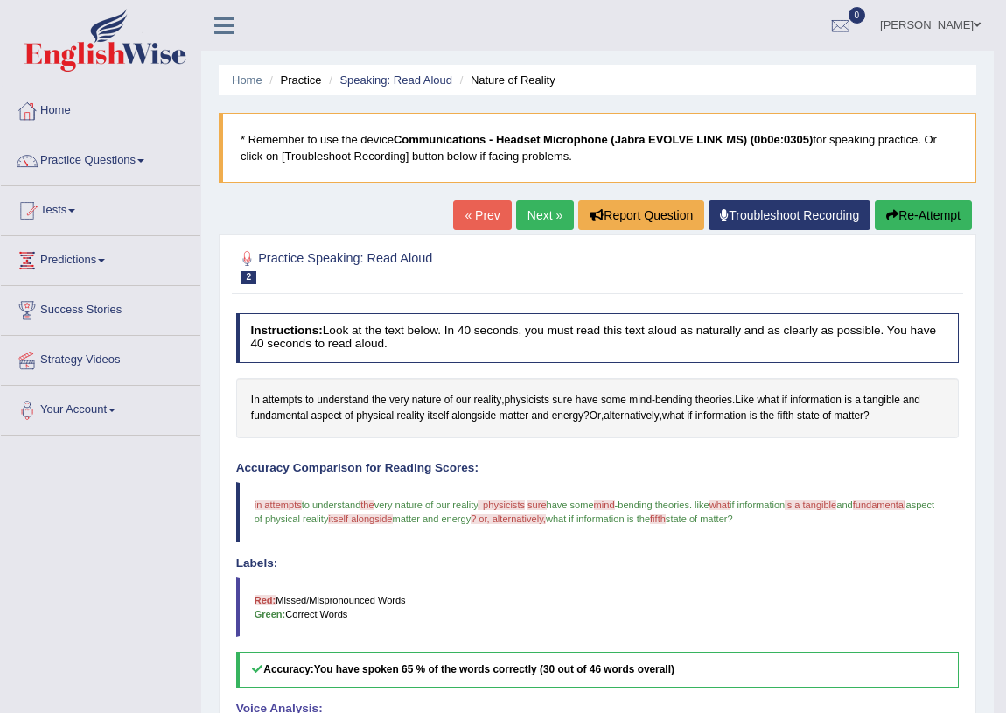
click at [489, 209] on link "« Prev" at bounding box center [482, 215] width 58 height 30
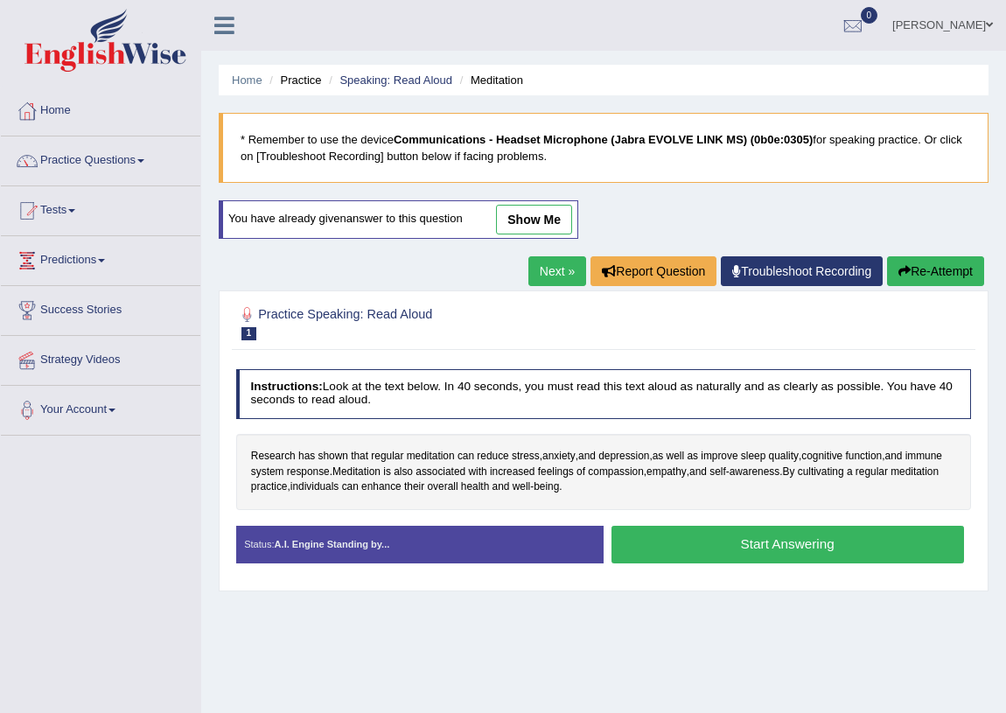
click at [710, 549] on button "Start Answering" at bounding box center [788, 545] width 353 height 38
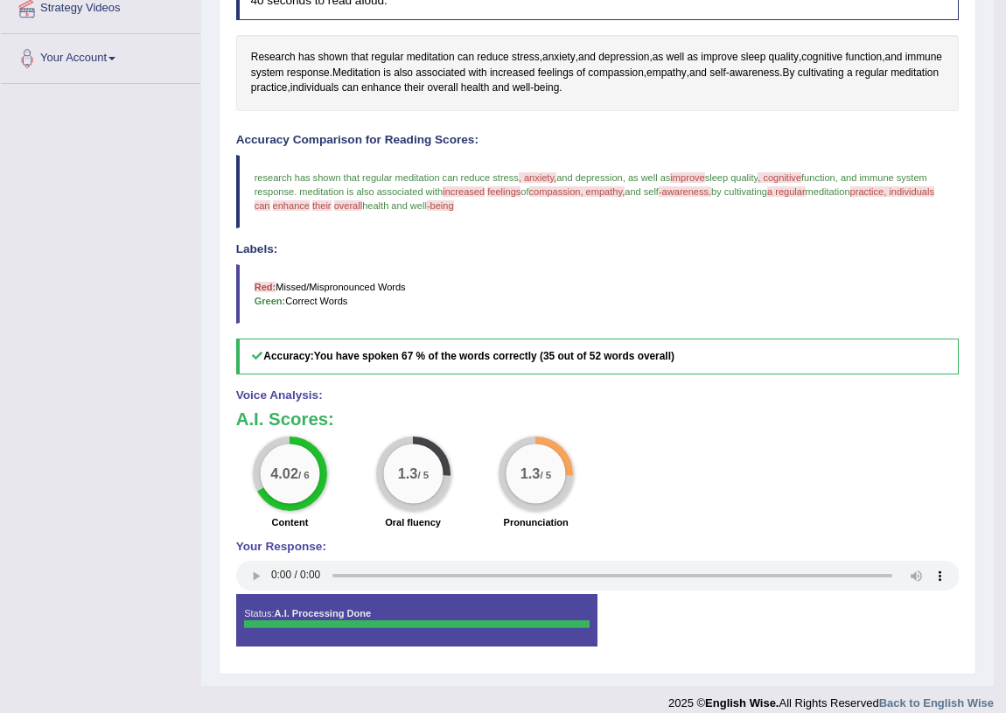
scroll to position [368, 0]
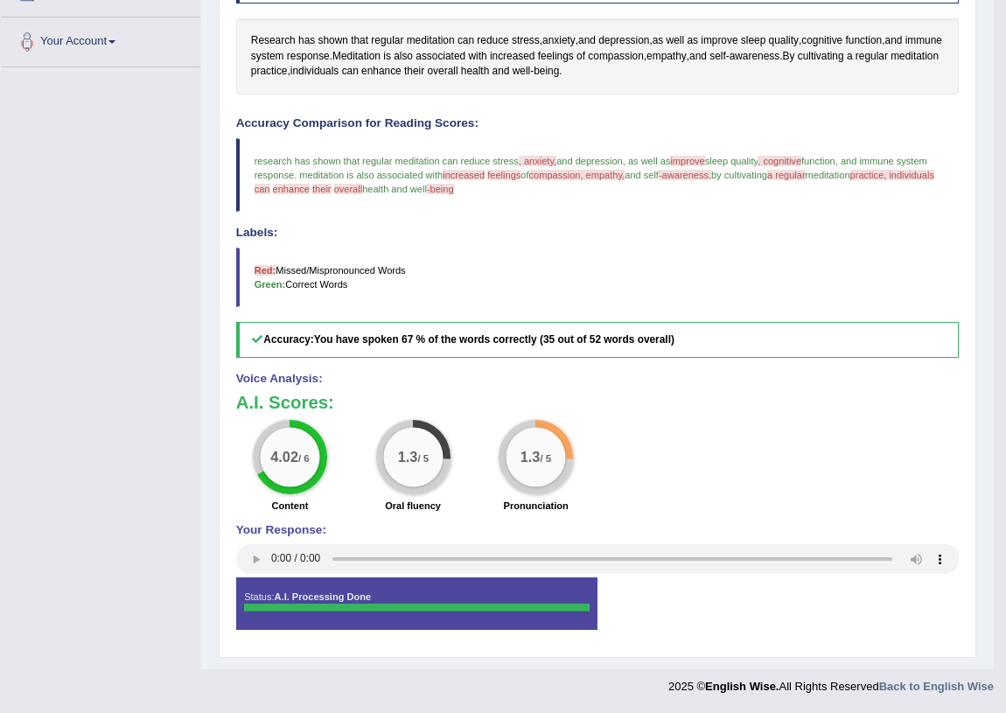
click at [543, 160] on span ", anxiety," at bounding box center [538, 161] width 38 height 11
click at [564, 35] on span "anxiety" at bounding box center [559, 41] width 33 height 16
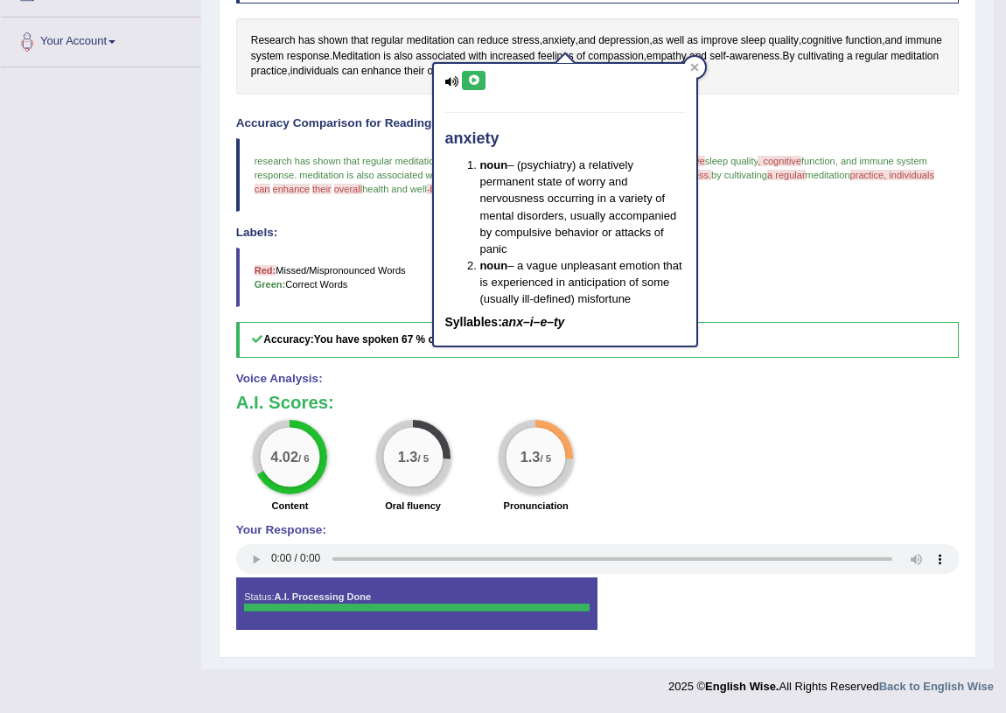
click at [473, 73] on button at bounding box center [474, 80] width 24 height 19
click at [473, 71] on button at bounding box center [474, 80] width 24 height 19
click at [472, 71] on button at bounding box center [474, 80] width 24 height 19
click at [691, 66] on icon at bounding box center [694, 67] width 9 height 9
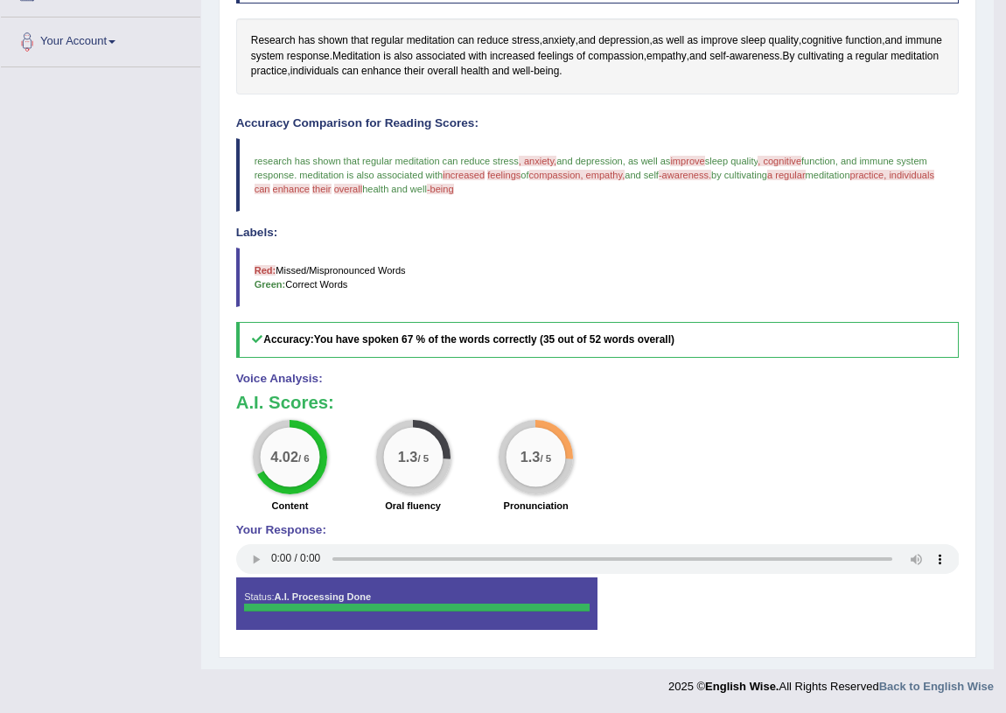
click at [801, 133] on div "Accuracy Comparison for Reading Scores: research has shown that regular meditat…" at bounding box center [598, 237] width 724 height 241
click at [839, 34] on span "cognitive" at bounding box center [822, 41] width 41 height 16
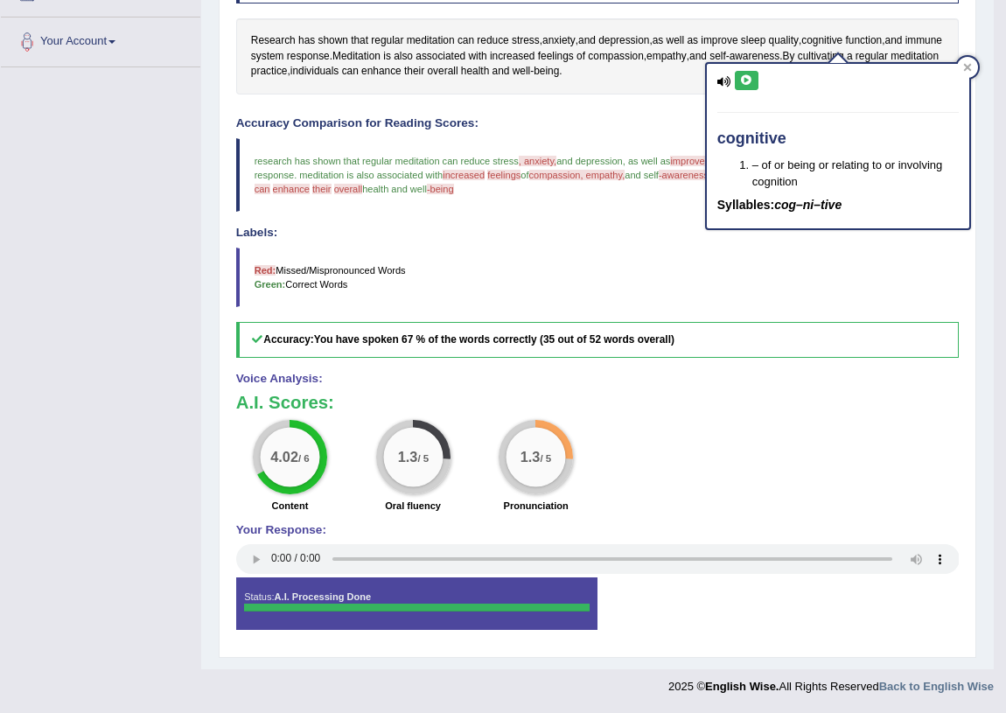
click at [757, 69] on div "cognitive – of or being or relating to or involving cognition Syllables: cog–ni…" at bounding box center [838, 146] width 263 height 164
click at [745, 78] on icon at bounding box center [746, 80] width 13 height 11
click at [738, 39] on span "improve" at bounding box center [719, 41] width 37 height 16
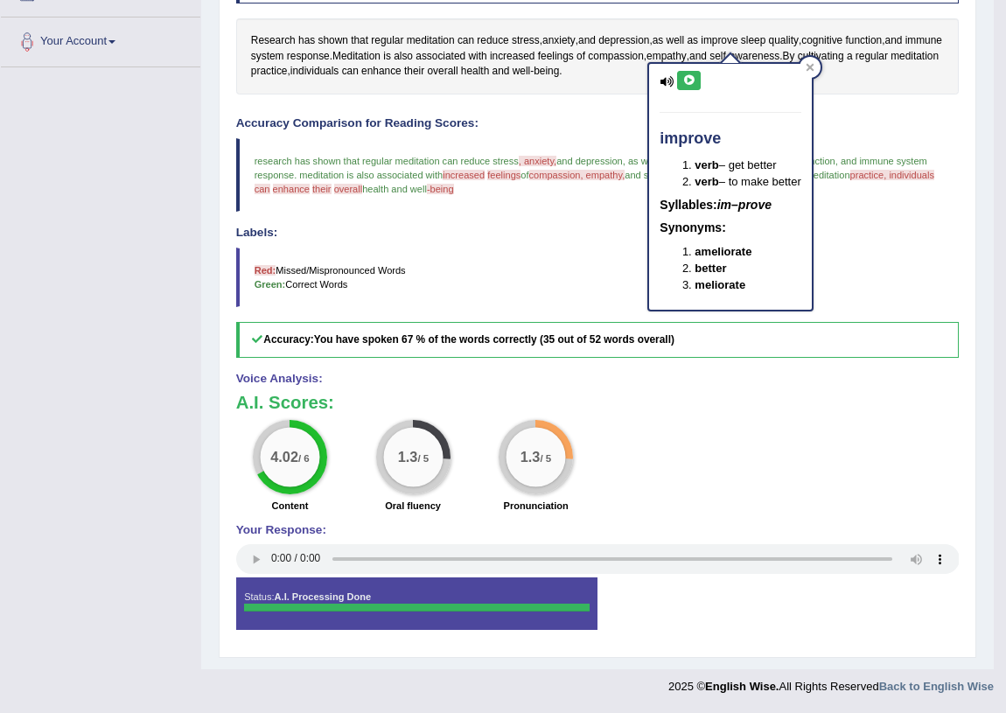
click at [691, 76] on icon at bounding box center [689, 80] width 13 height 11
click at [529, 263] on blockquote "Red: Missed/Mispronounced Words Green: Correct Words" at bounding box center [598, 278] width 724 height 60
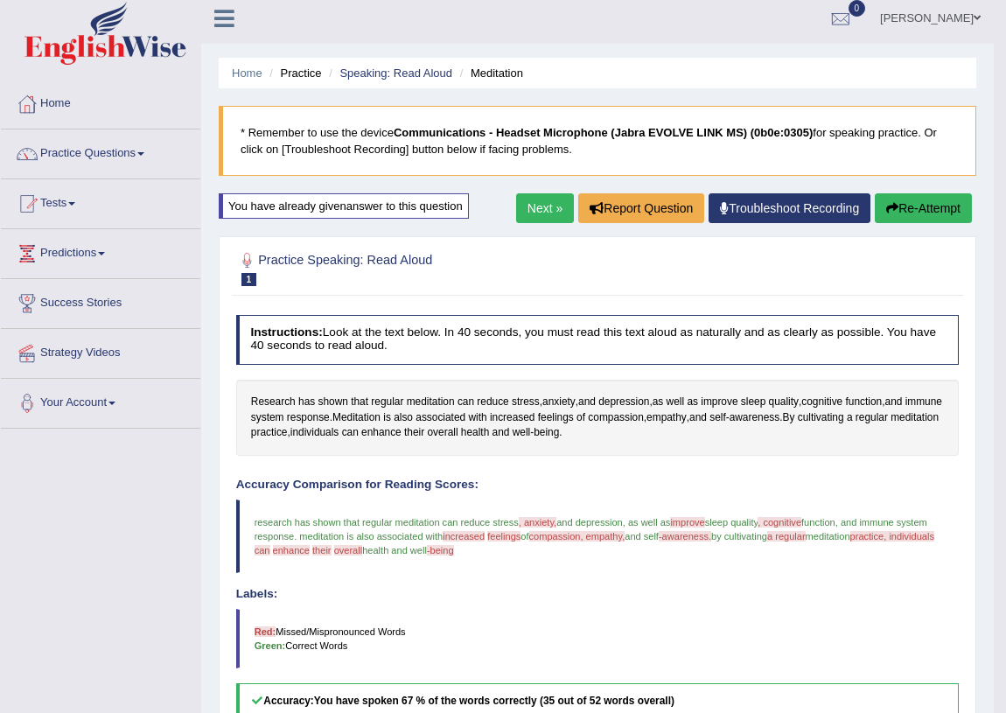
scroll to position [0, 0]
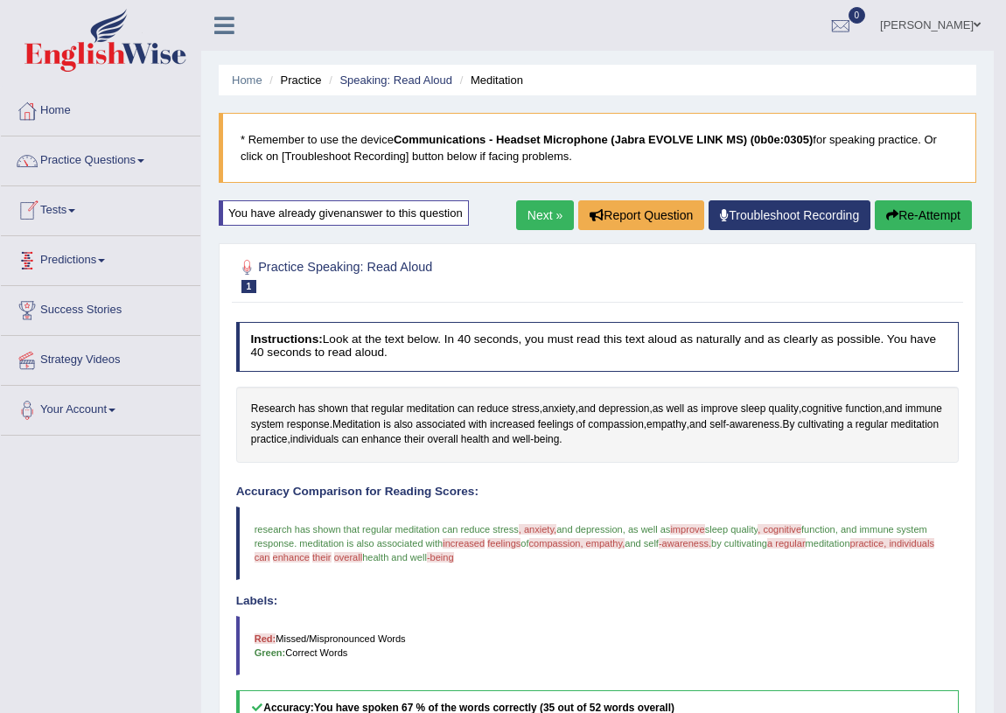
click at [83, 256] on link "Predictions" at bounding box center [101, 258] width 200 height 44
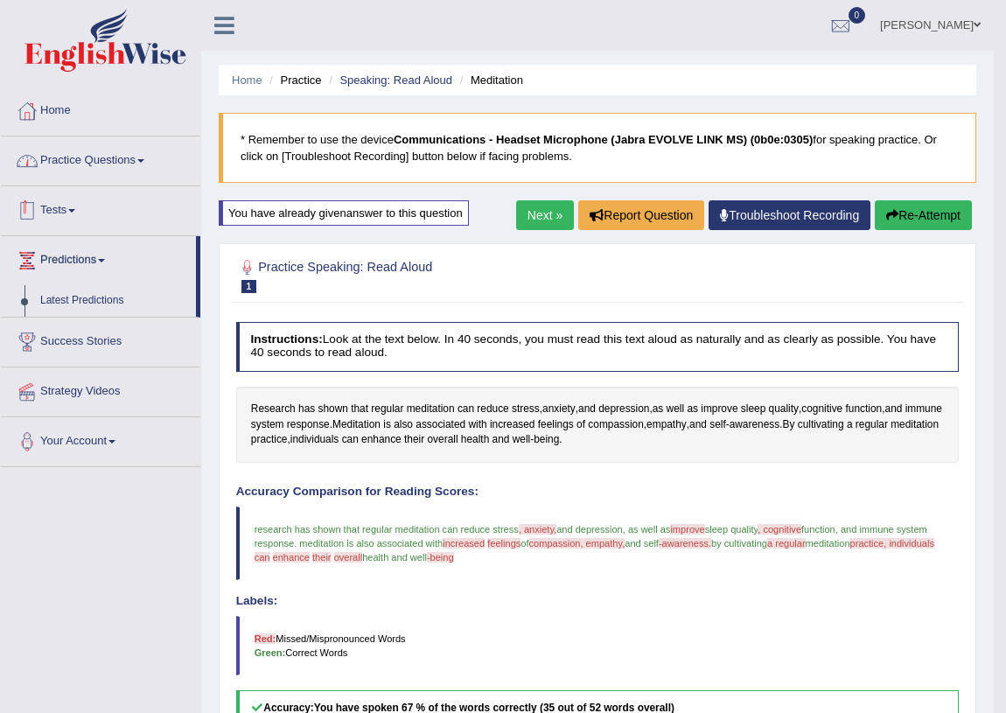
click at [99, 152] on link "Practice Questions" at bounding box center [101, 159] width 200 height 44
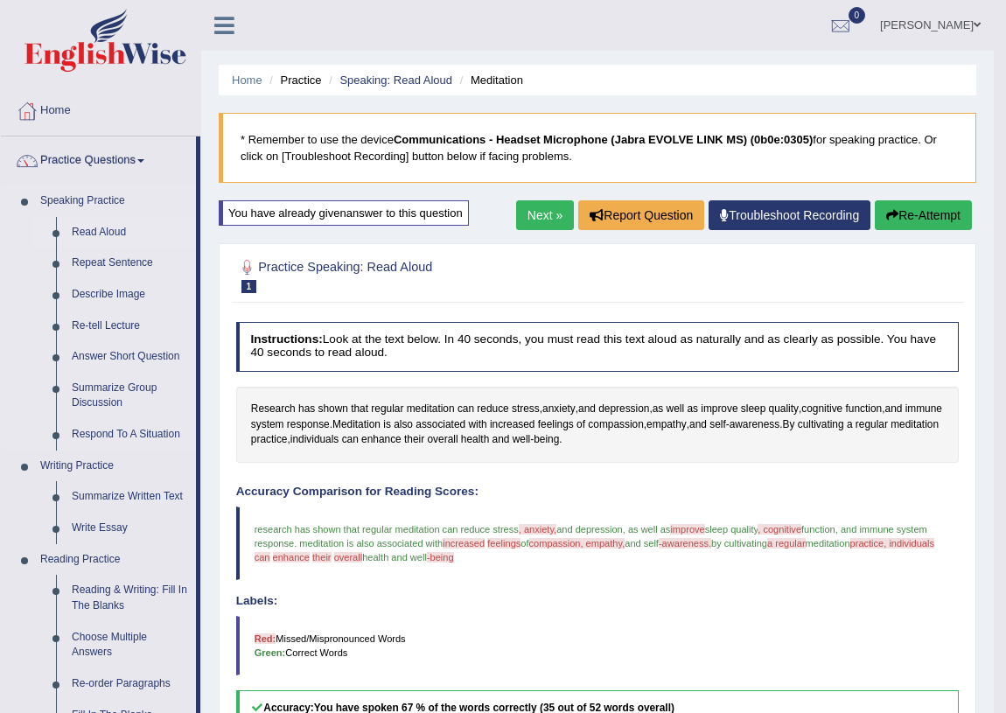
click at [103, 229] on link "Read Aloud" at bounding box center [130, 233] width 132 height 32
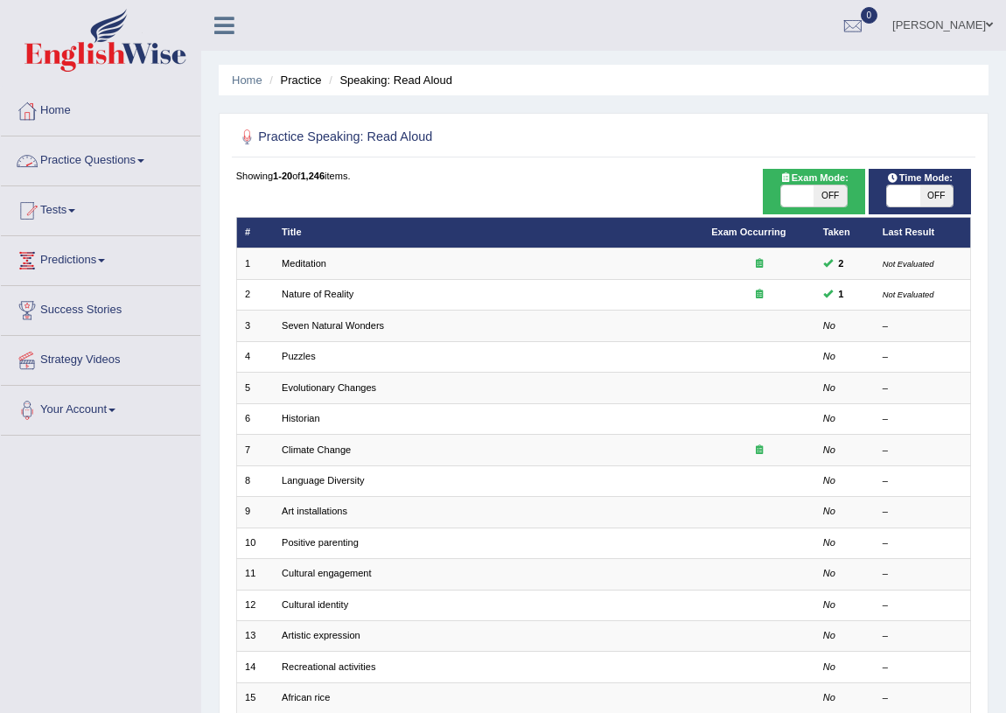
click at [74, 158] on link "Practice Questions" at bounding box center [101, 159] width 200 height 44
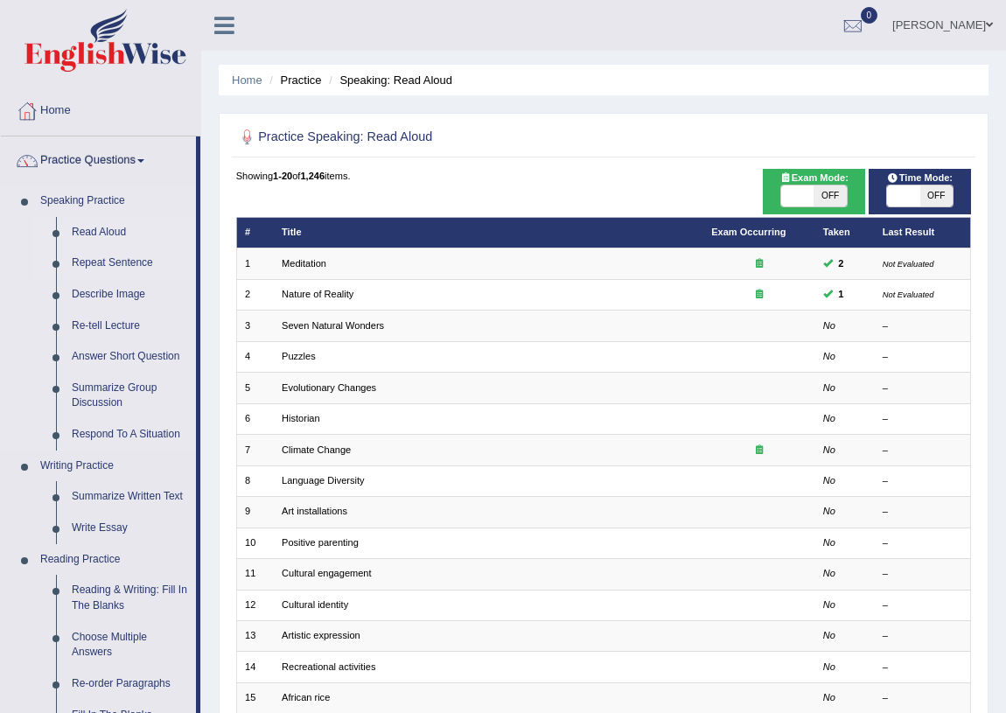
click at [90, 263] on link "Repeat Sentence" at bounding box center [130, 264] width 132 height 32
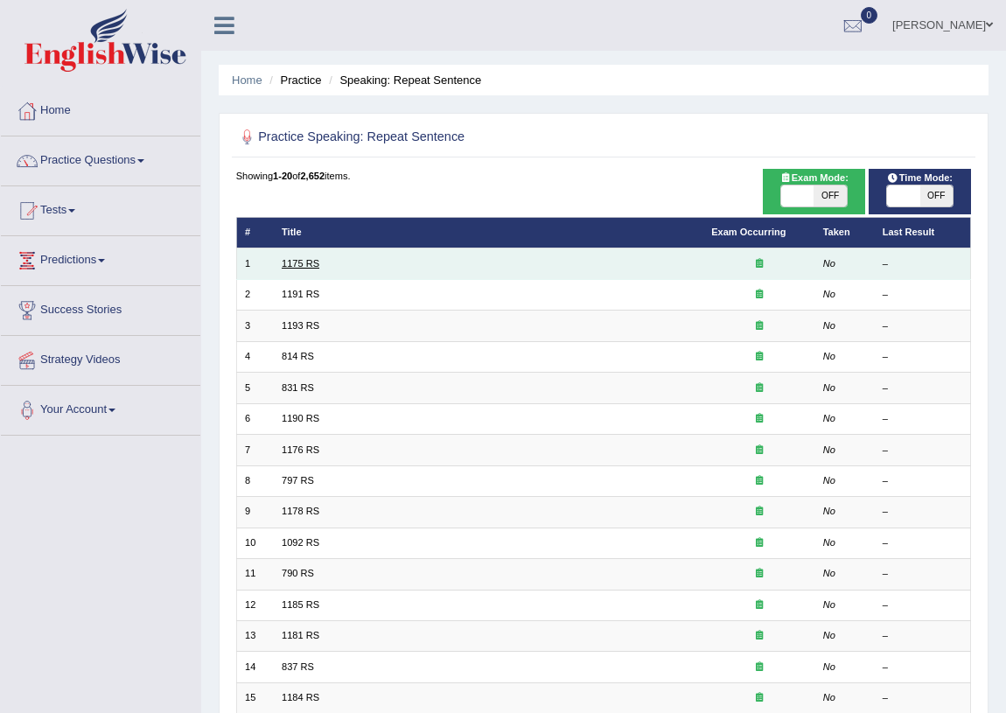
click at [308, 261] on link "1175 RS" at bounding box center [301, 263] width 38 height 11
click at [308, 259] on link "1175 RS" at bounding box center [301, 263] width 38 height 11
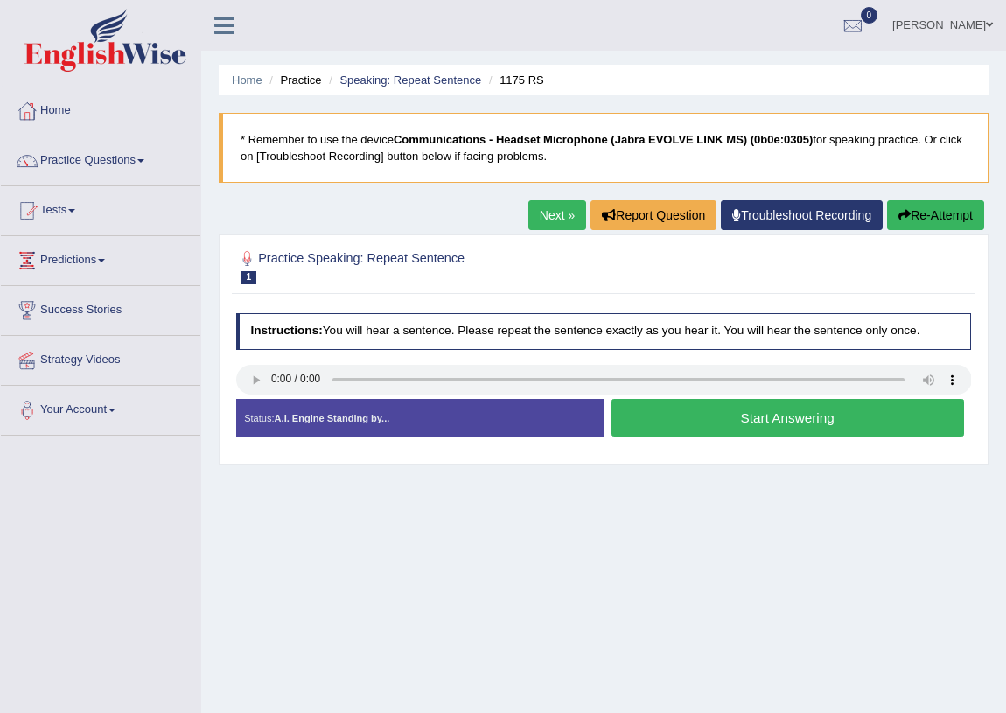
click at [698, 423] on button "Start Answering" at bounding box center [788, 418] width 353 height 38
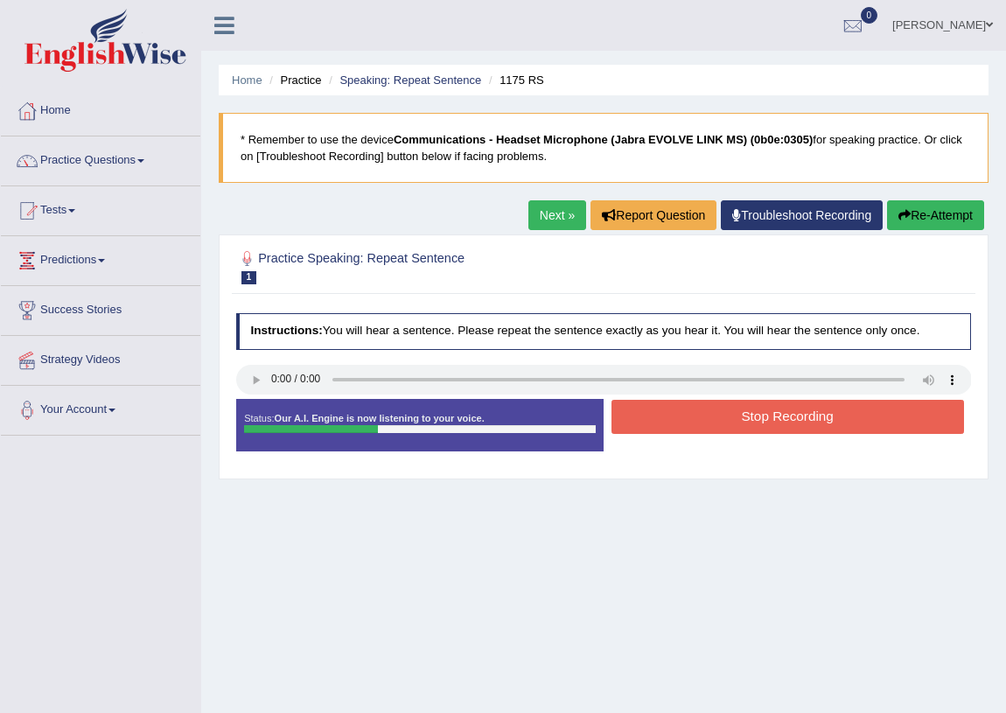
click at [695, 421] on button "Stop Recording" at bounding box center [788, 417] width 353 height 34
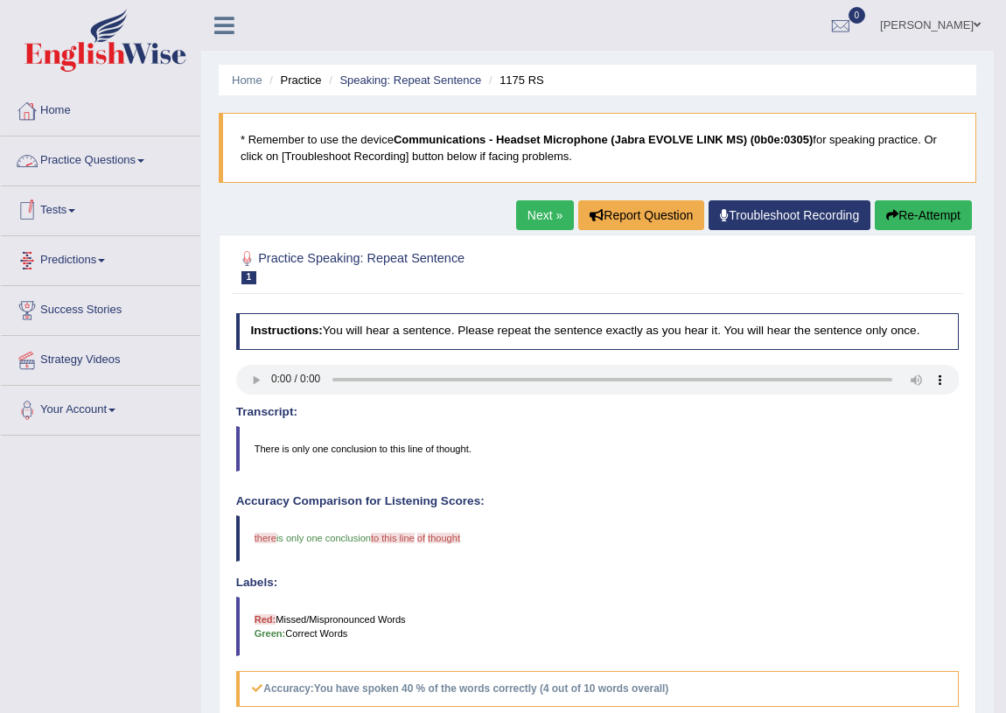
click at [131, 154] on link "Practice Questions" at bounding box center [101, 159] width 200 height 44
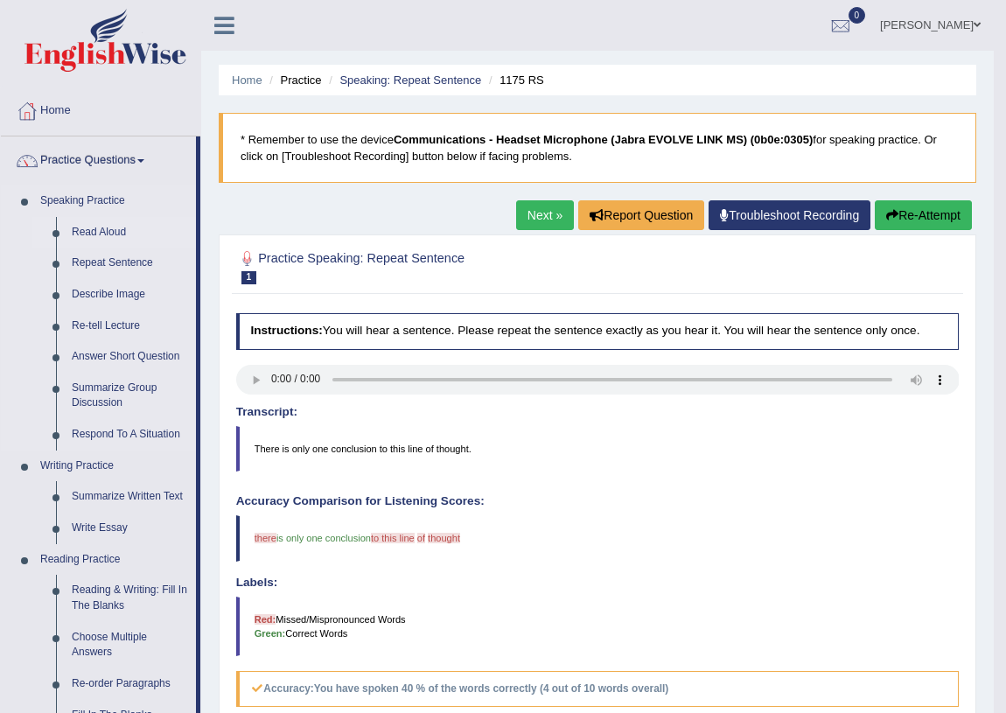
click at [112, 229] on link "Read Aloud" at bounding box center [130, 233] width 132 height 32
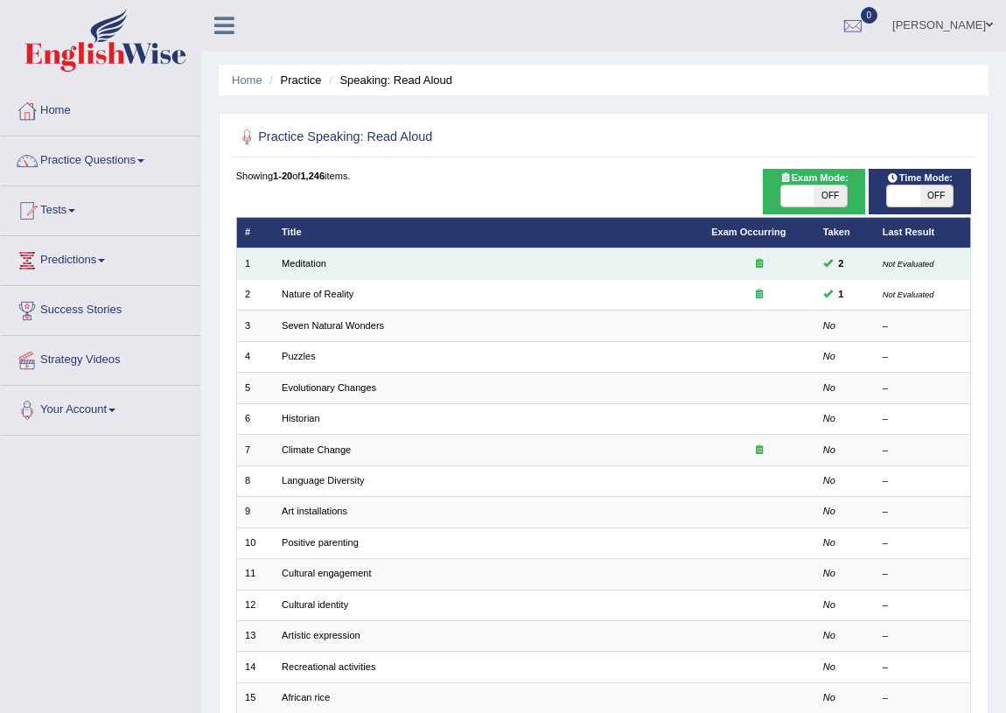
click at [329, 267] on td "Meditation" at bounding box center [489, 264] width 430 height 31
click at [296, 263] on link "Meditation" at bounding box center [304, 263] width 45 height 11
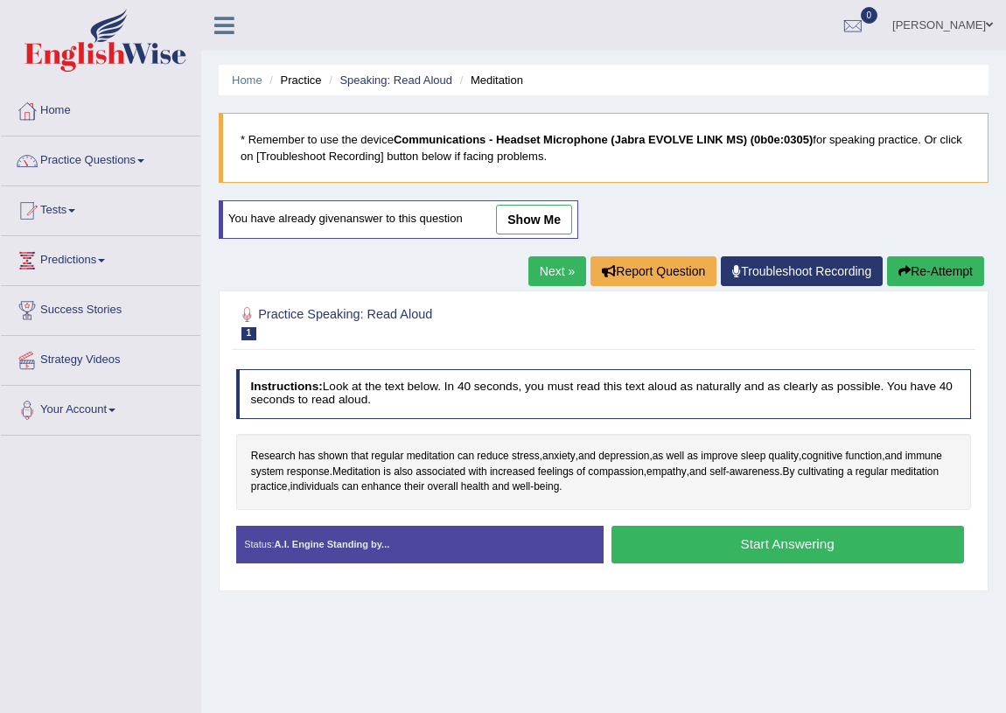
click at [516, 235] on div "You have already given answer to this question show me" at bounding box center [399, 219] width 360 height 39
click at [525, 214] on link "show me" at bounding box center [534, 220] width 76 height 30
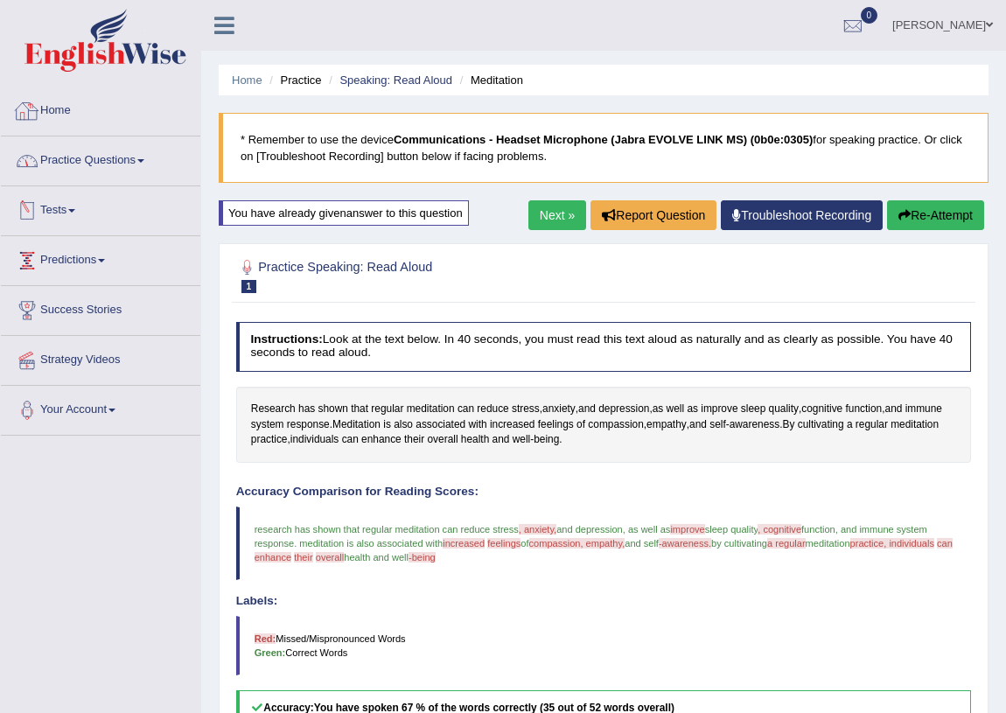
click at [74, 119] on link "Home" at bounding box center [101, 109] width 200 height 44
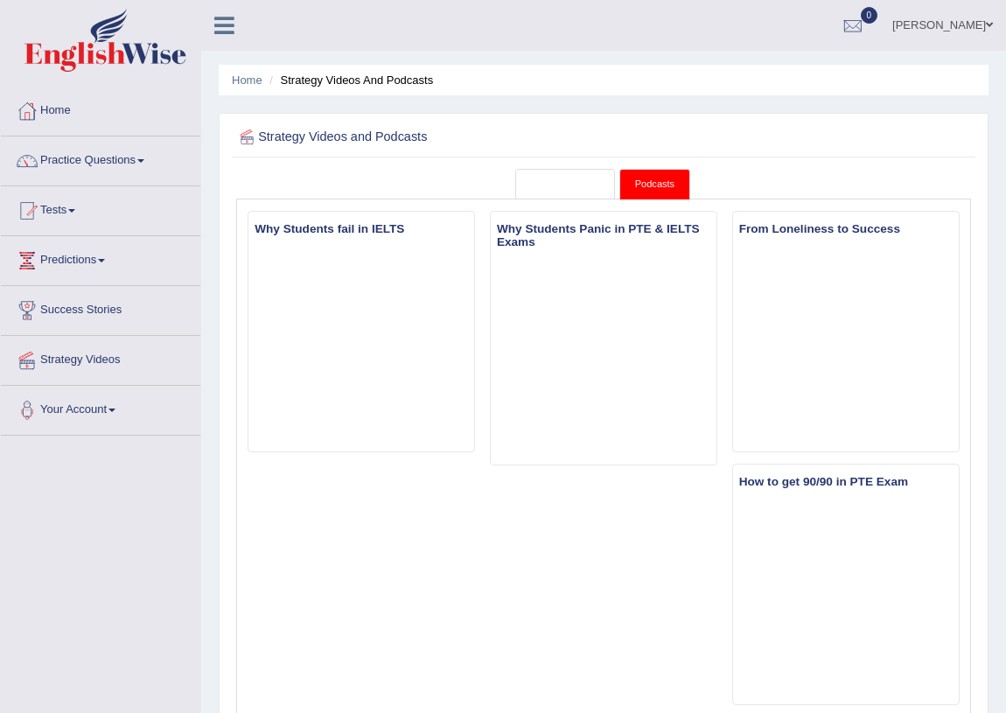
click at [563, 175] on link "Strategy Videos" at bounding box center [565, 184] width 100 height 31
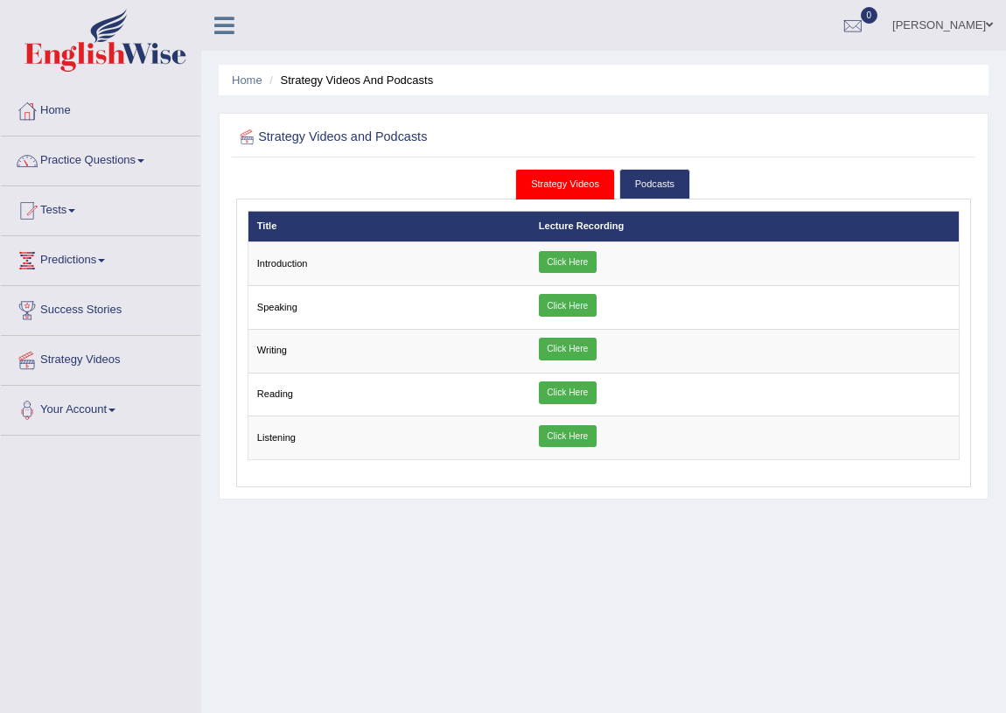
click at [568, 178] on link "Strategy Videos" at bounding box center [565, 184] width 100 height 31
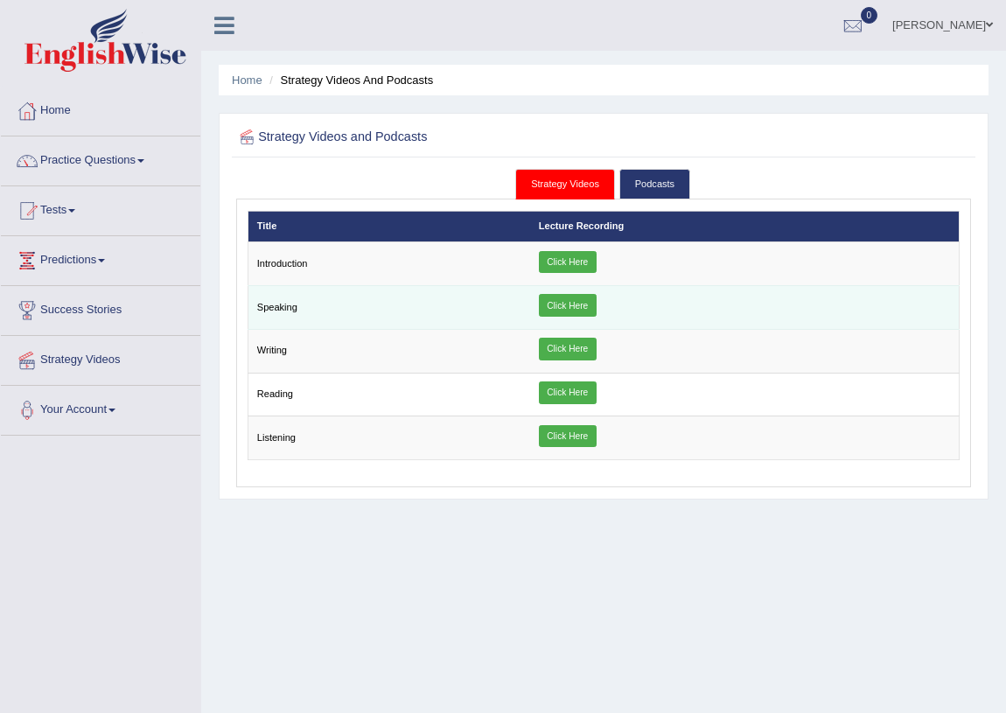
click at [570, 302] on link "Click Here" at bounding box center [568, 305] width 58 height 23
